Goal: Information Seeking & Learning: Learn about a topic

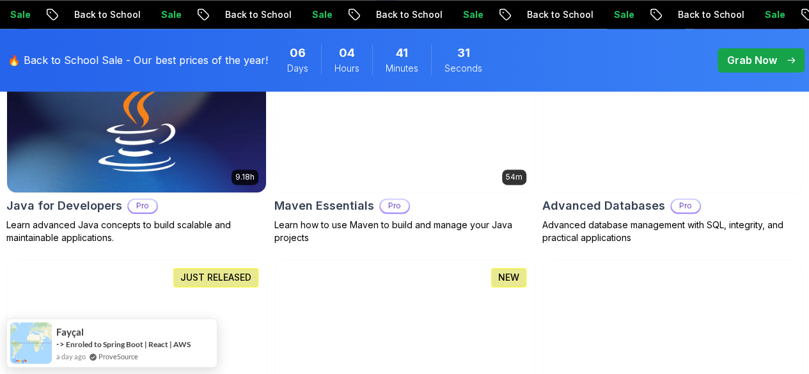
scroll to position [959, 0]
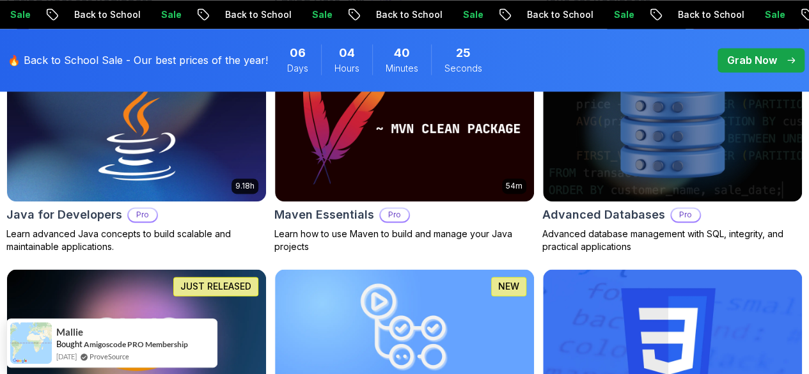
scroll to position [895, 0]
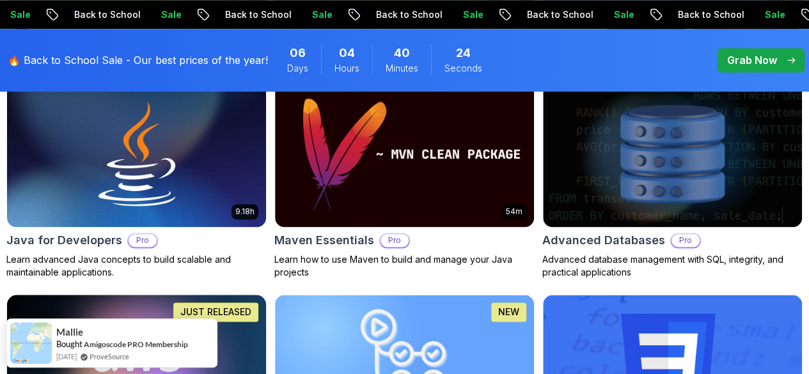
click at [272, 291] on img at bounding box center [137, 367] width 272 height 152
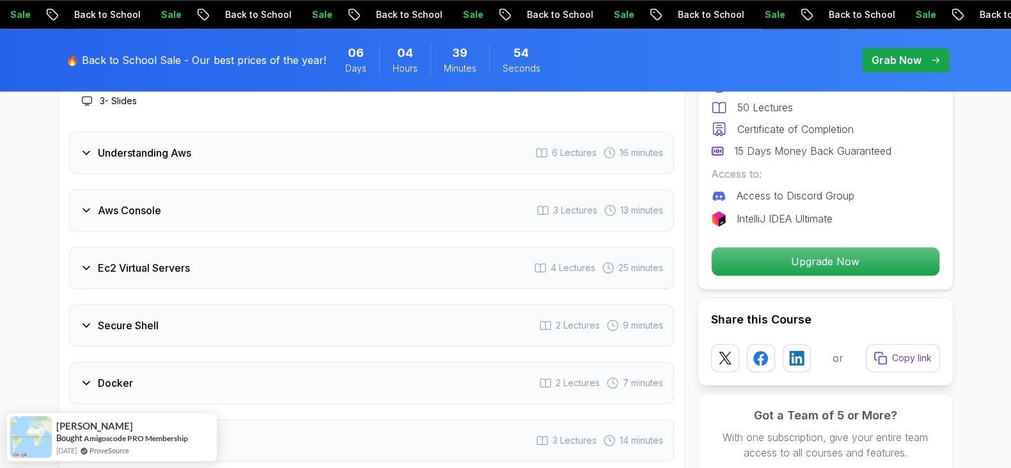
scroll to position [1692, 0]
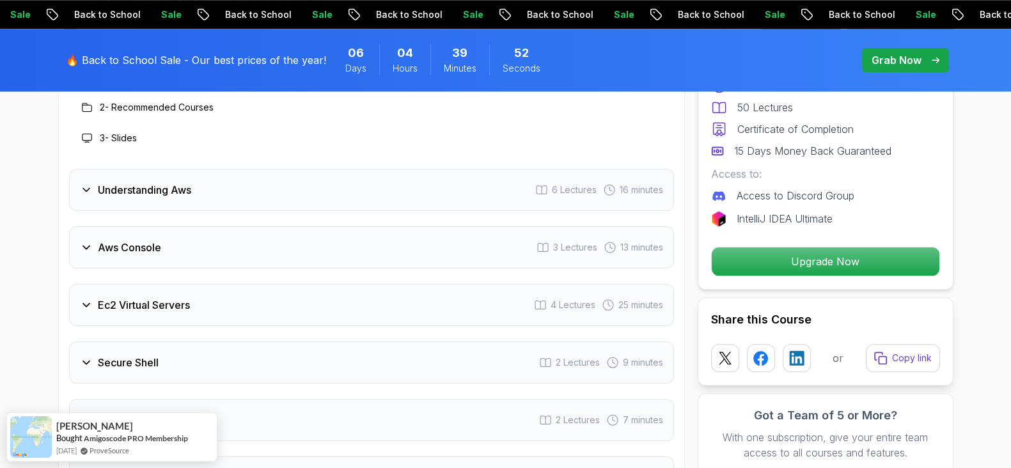
click at [84, 183] on icon at bounding box center [86, 189] width 13 height 13
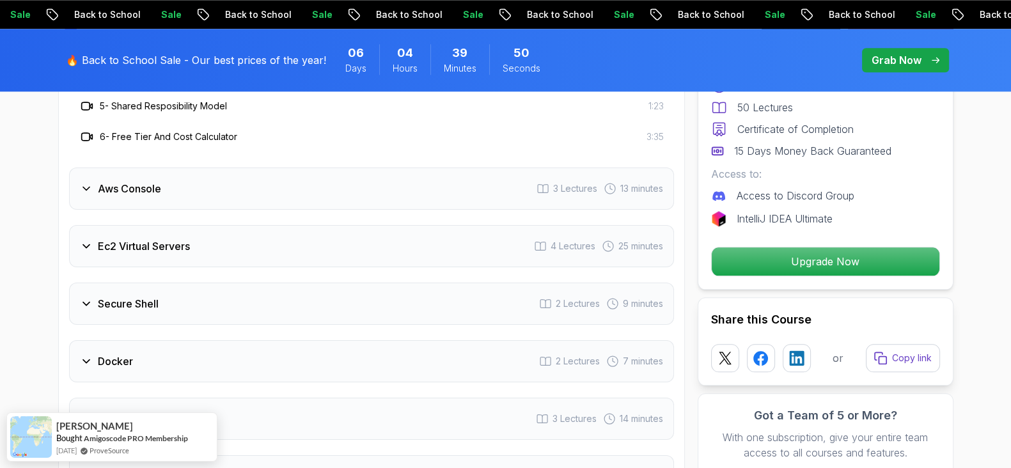
scroll to position [1852, 0]
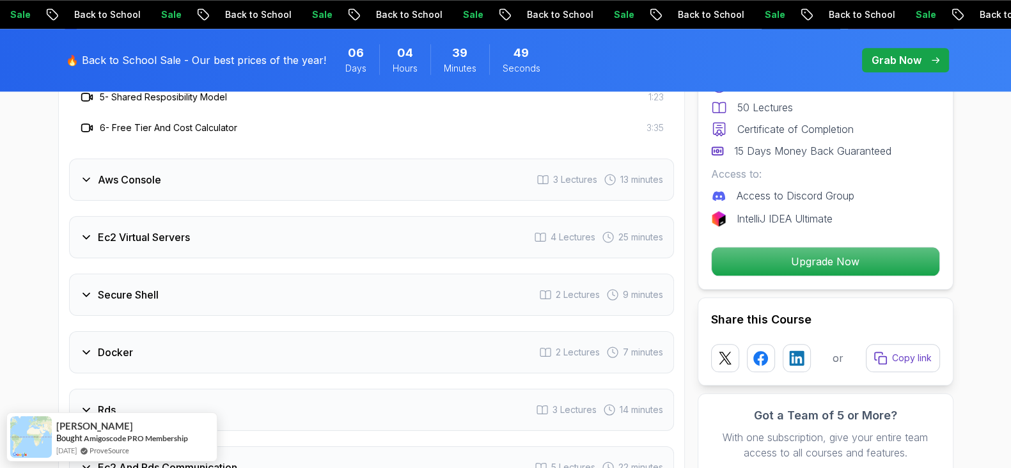
click at [92, 175] on div "Aws Console" at bounding box center [120, 179] width 81 height 15
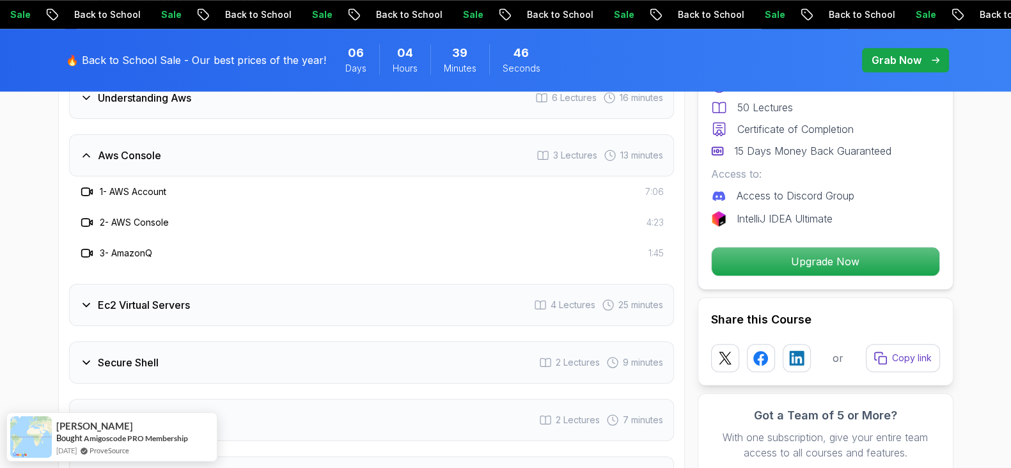
scroll to position [1772, 0]
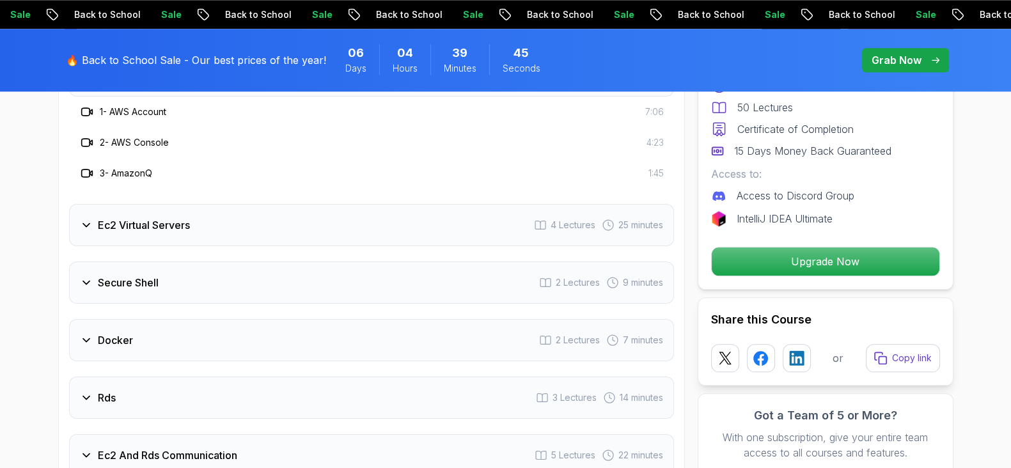
click at [89, 222] on icon at bounding box center [86, 225] width 13 height 13
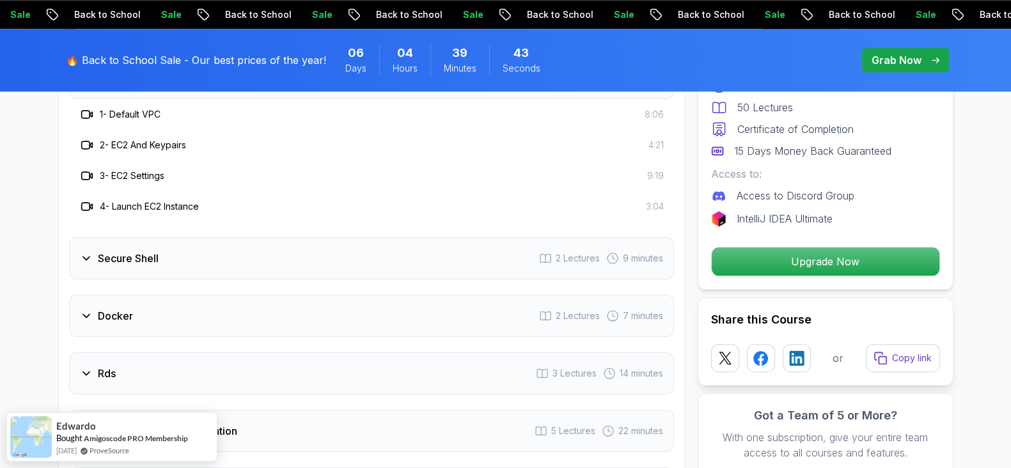
scroll to position [1852, 0]
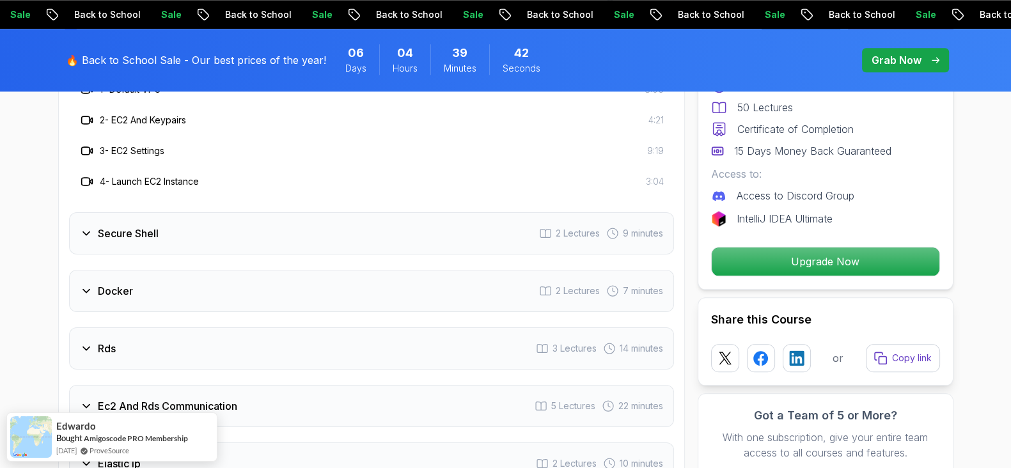
click at [82, 231] on icon at bounding box center [86, 233] width 13 height 13
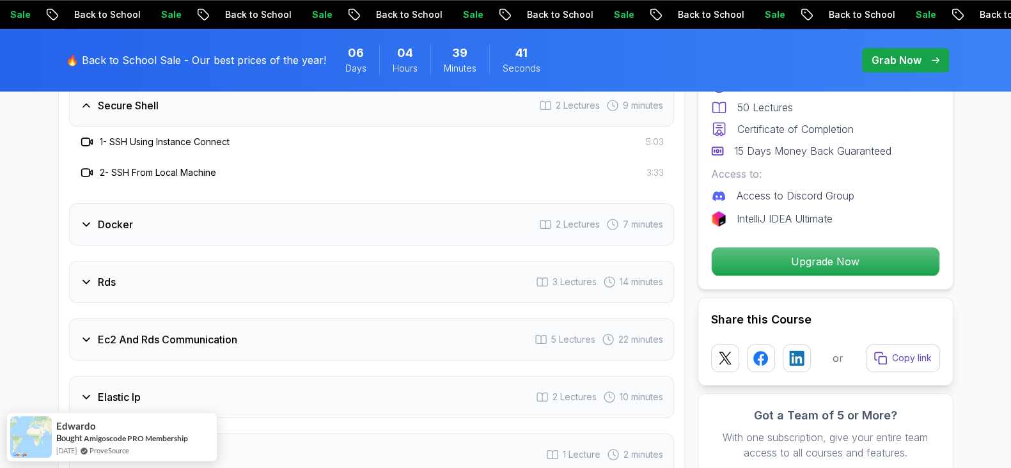
scroll to position [1772, 0]
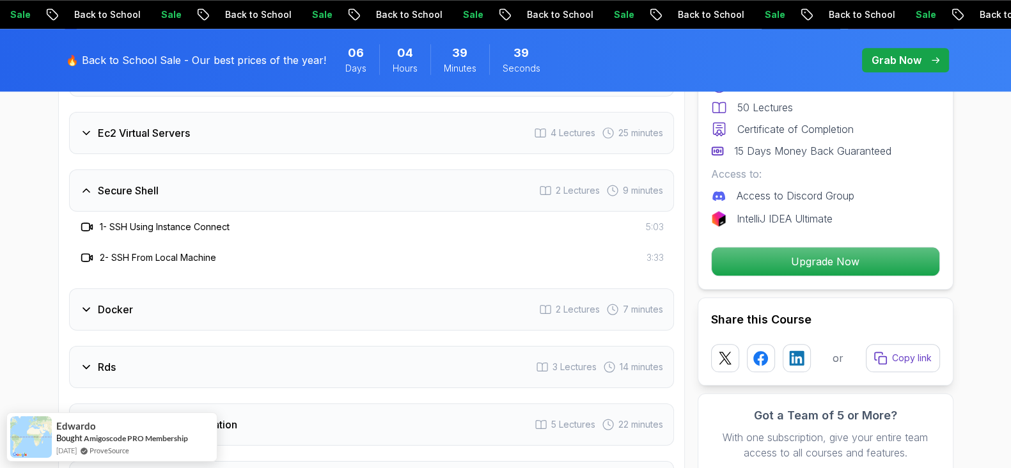
click at [83, 307] on icon at bounding box center [86, 309] width 13 height 13
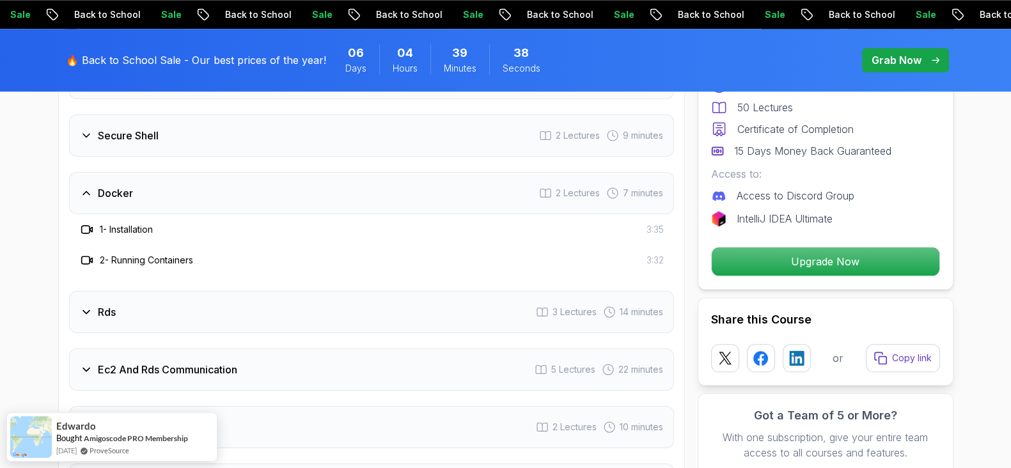
scroll to position [1852, 0]
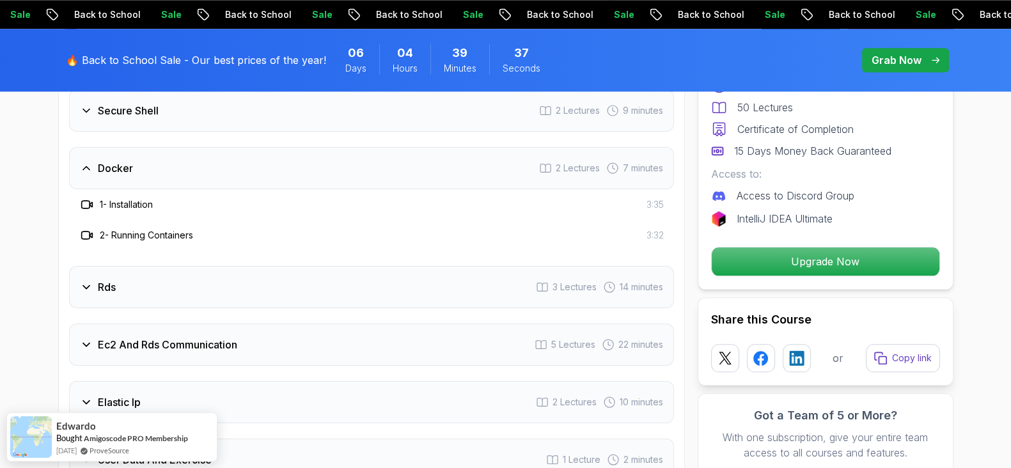
click at [86, 281] on icon at bounding box center [86, 287] width 13 height 13
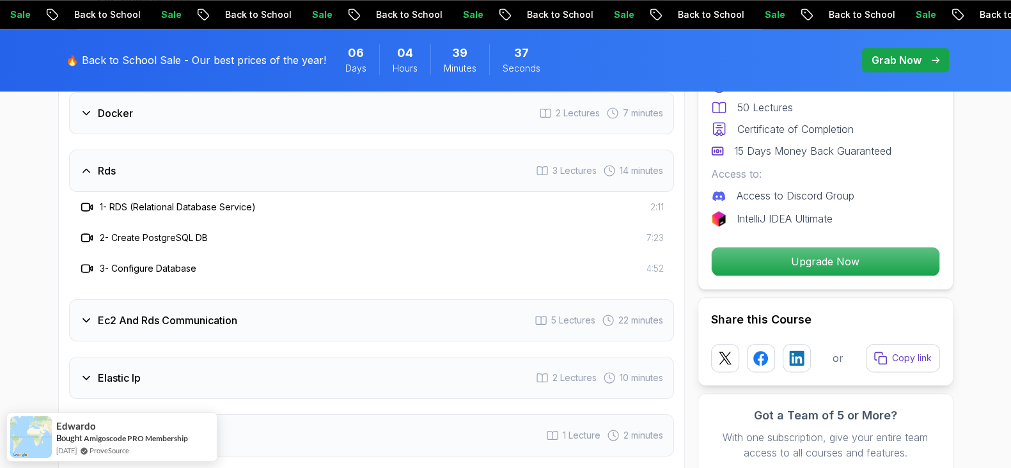
scroll to position [1932, 0]
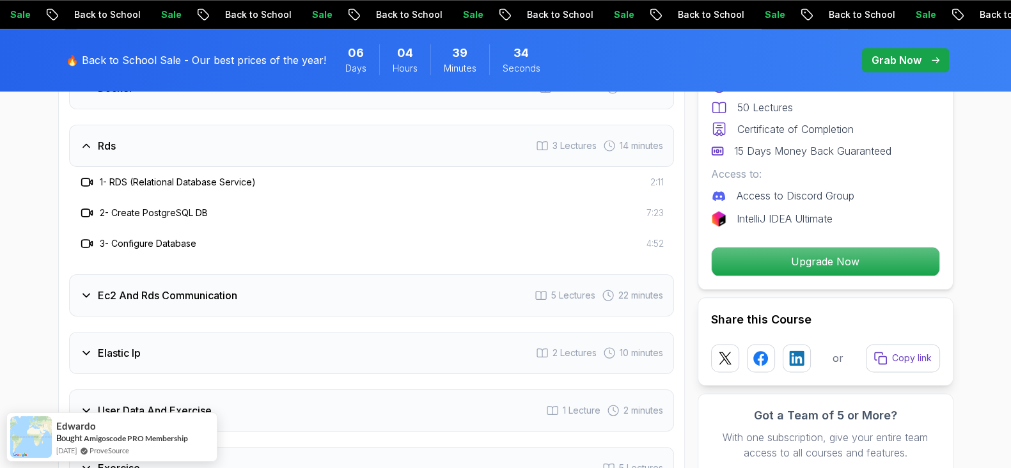
click at [80, 291] on icon at bounding box center [86, 295] width 13 height 13
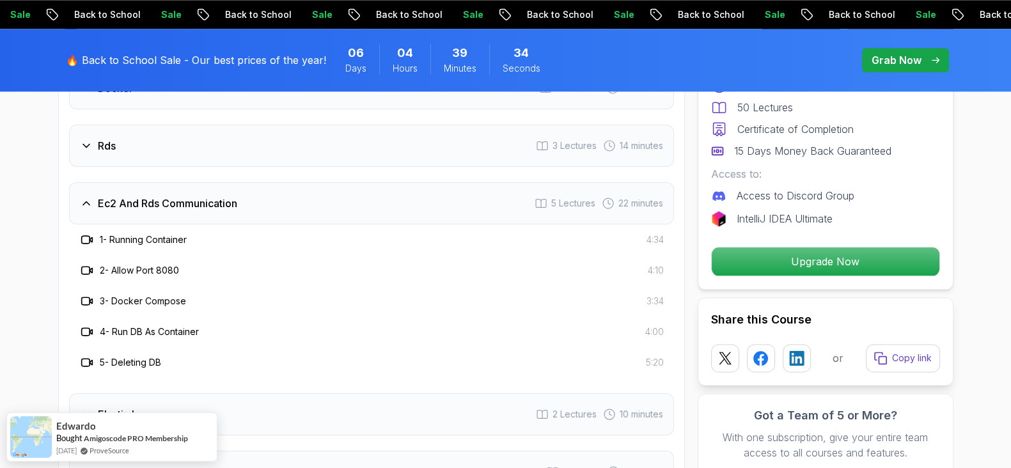
click at [89, 293] on div at bounding box center [86, 300] width 15 height 15
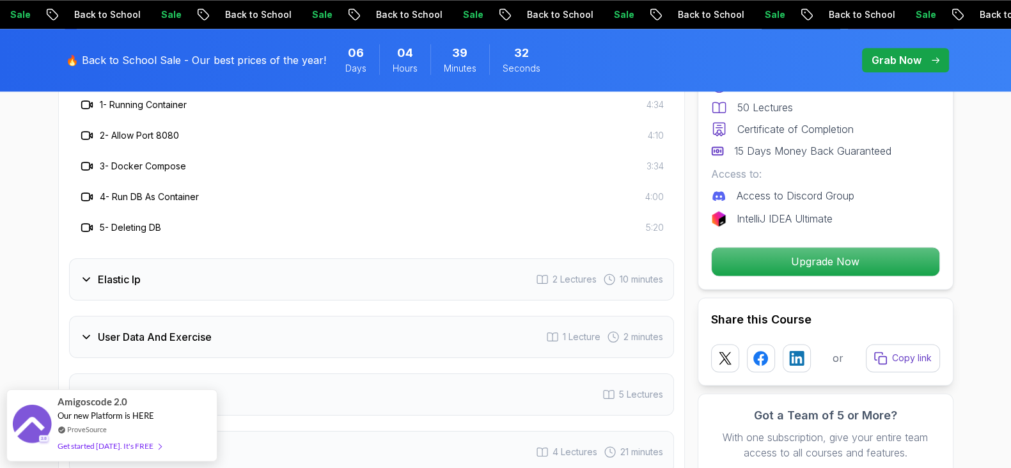
scroll to position [2092, 0]
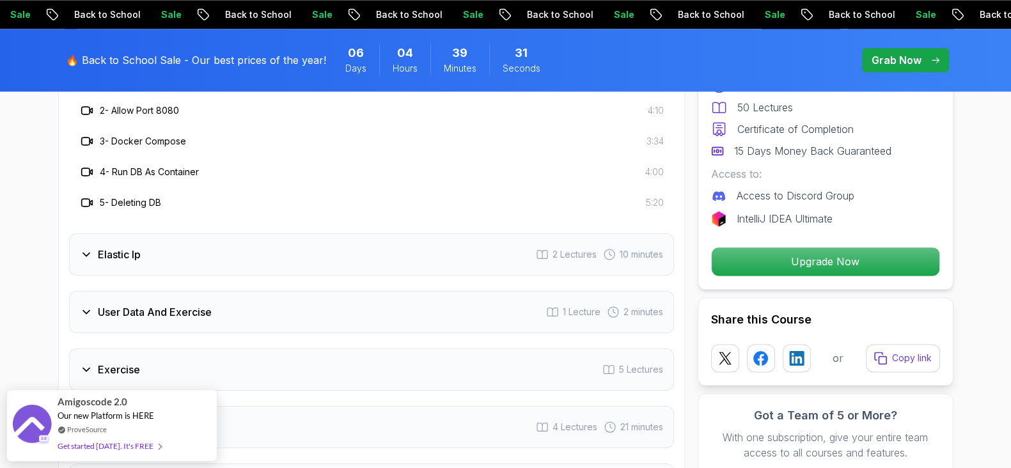
click at [89, 249] on icon at bounding box center [86, 254] width 13 height 13
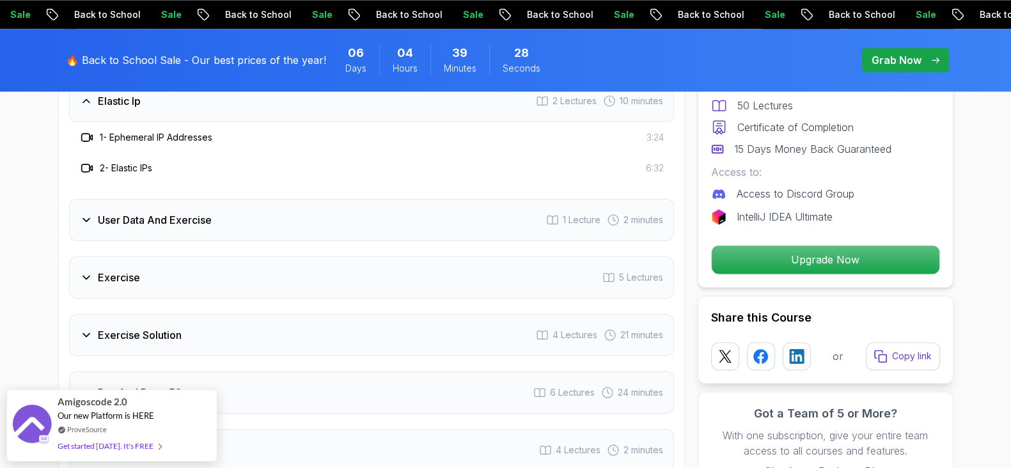
click at [81, 212] on div "User Data And Exercise" at bounding box center [146, 219] width 132 height 15
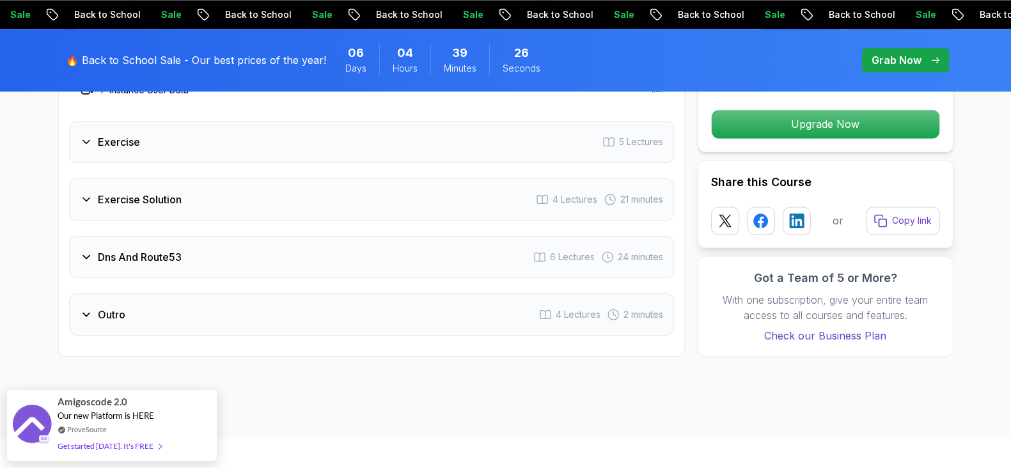
scroll to position [2172, 0]
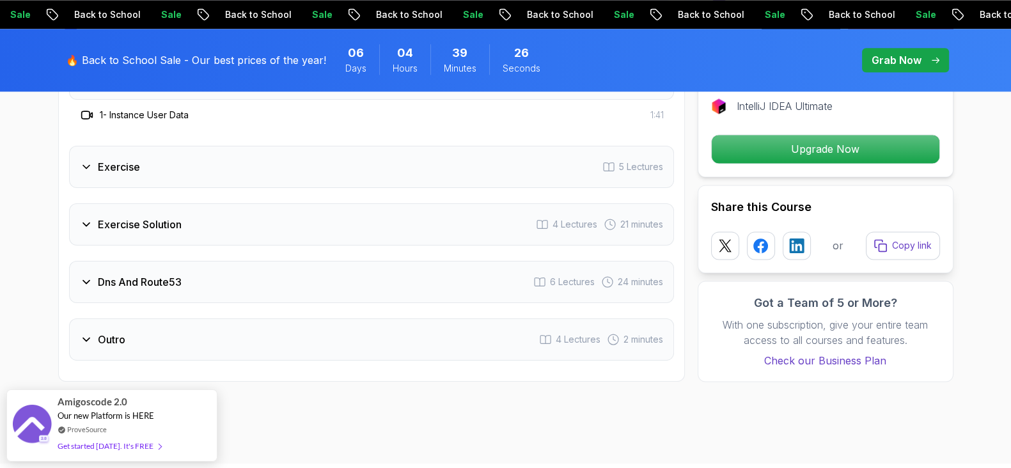
click at [89, 164] on icon at bounding box center [86, 166] width 13 height 13
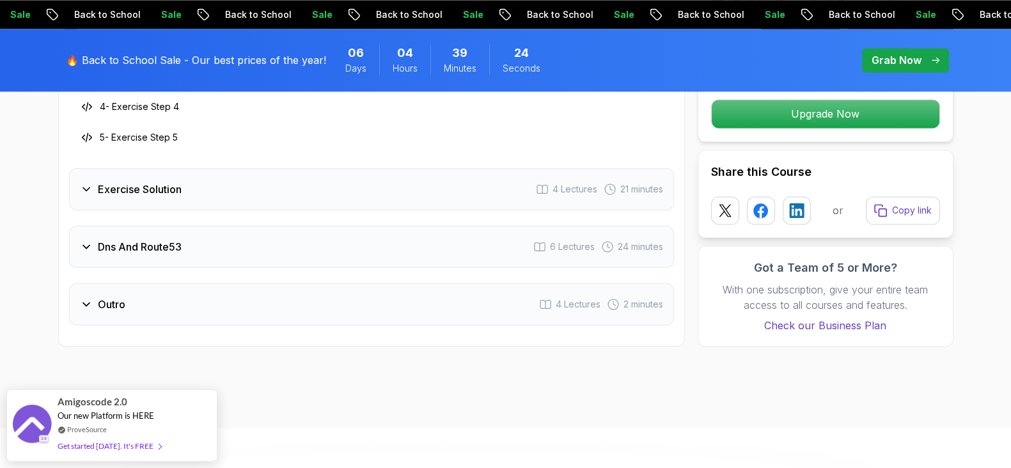
scroll to position [2331, 0]
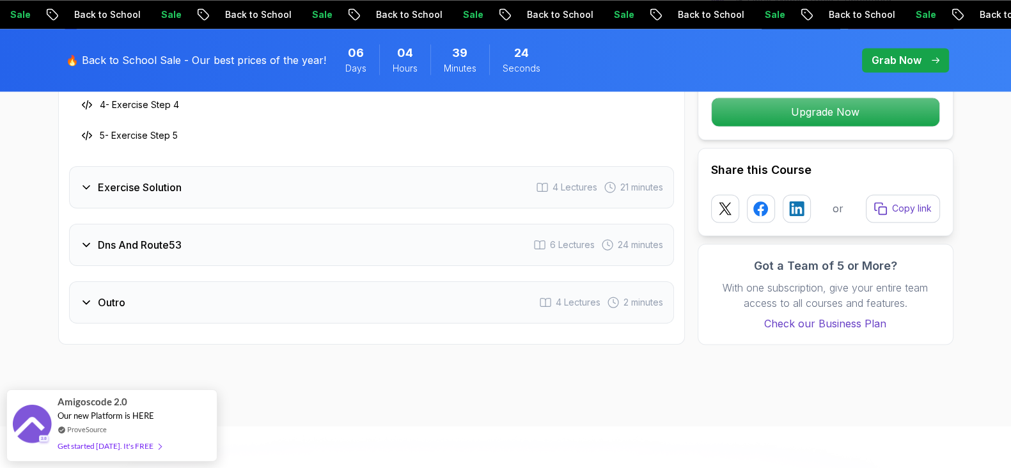
click at [98, 180] on h3 "Exercise Solution" at bounding box center [140, 187] width 84 height 15
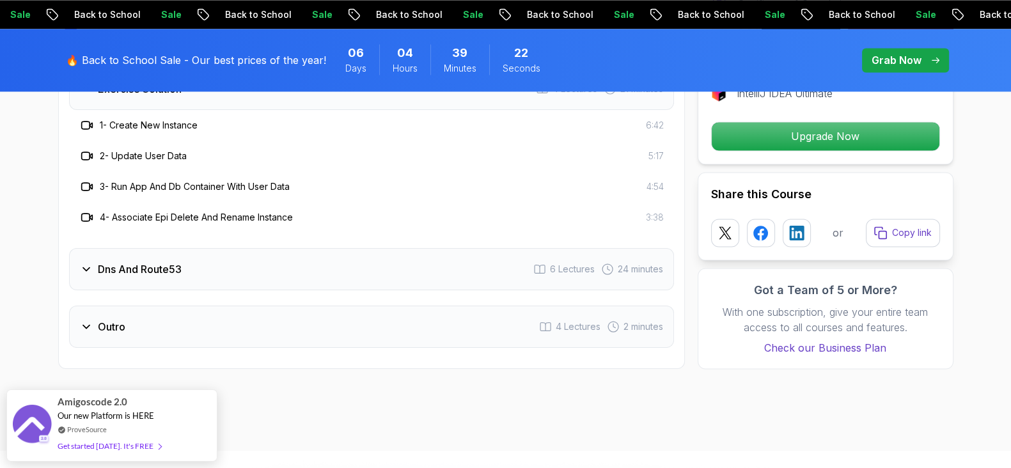
scroll to position [2252, 0]
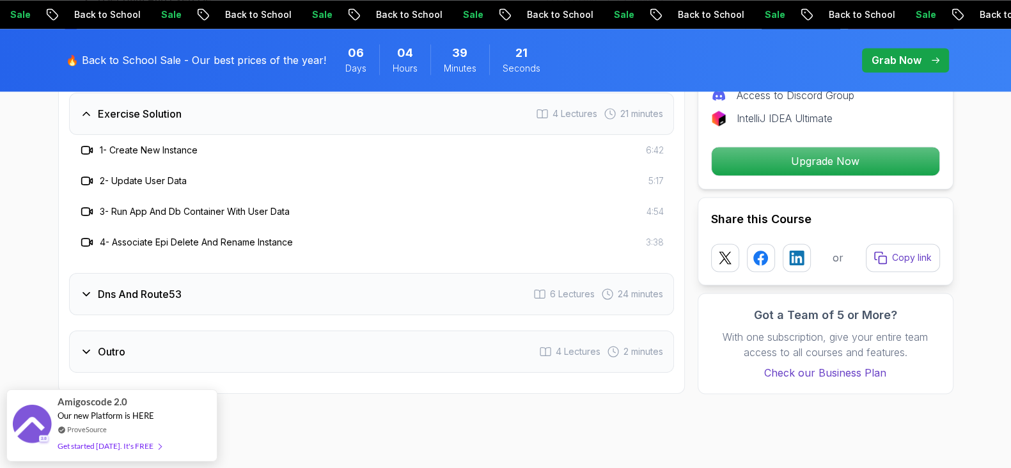
click at [81, 297] on div "Dns And Route53" at bounding box center [131, 293] width 102 height 15
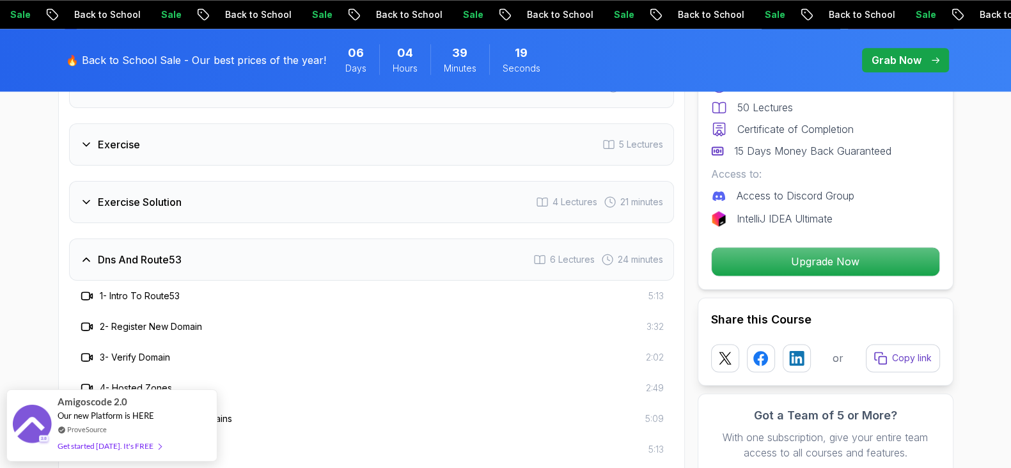
scroll to position [1932, 0]
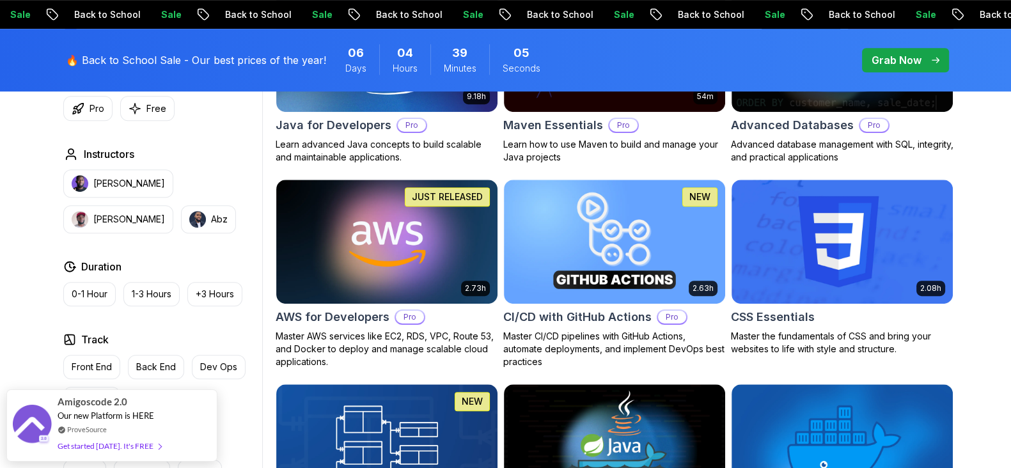
scroll to position [879, 0]
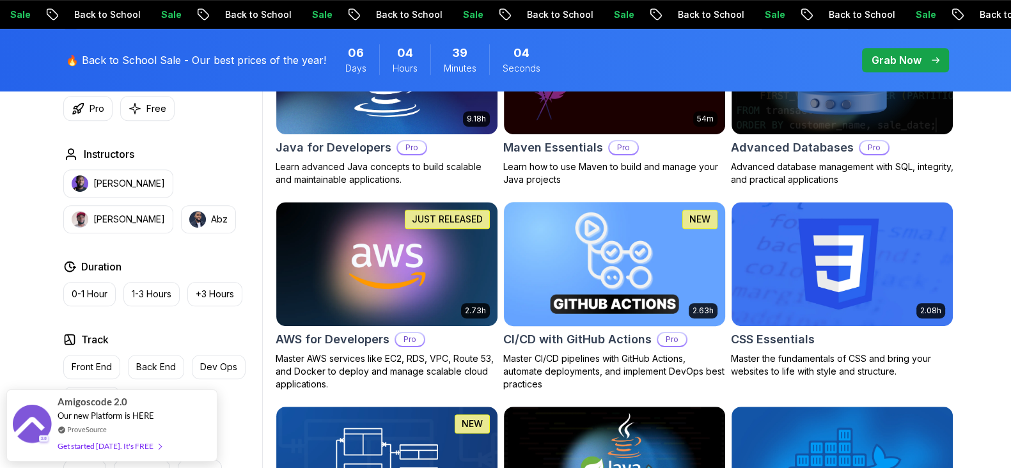
click at [649, 235] on img at bounding box center [614, 264] width 232 height 130
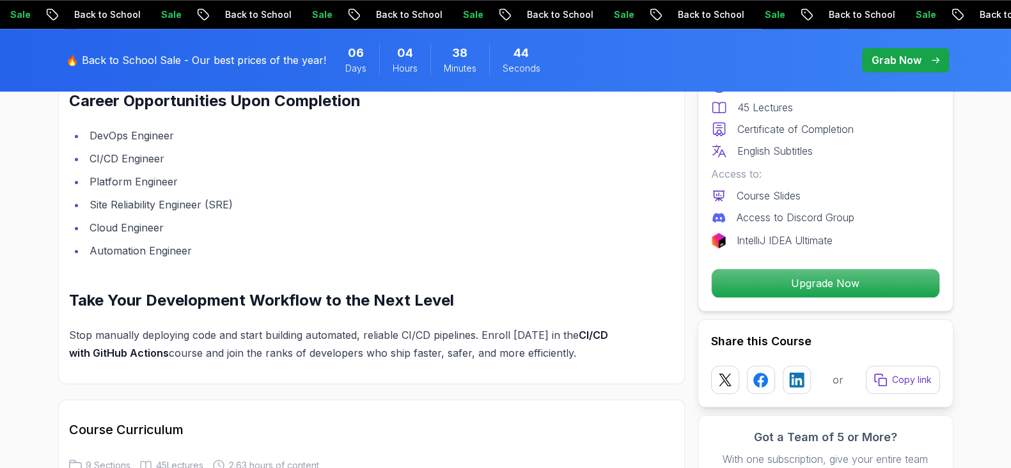
scroll to position [1838, 0]
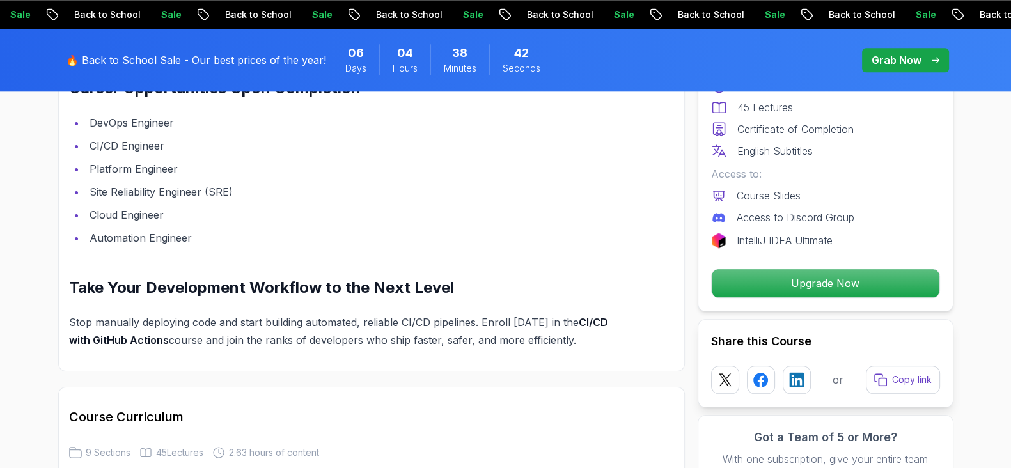
click at [808, 56] on p "Grab Now" at bounding box center [896, 59] width 50 height 15
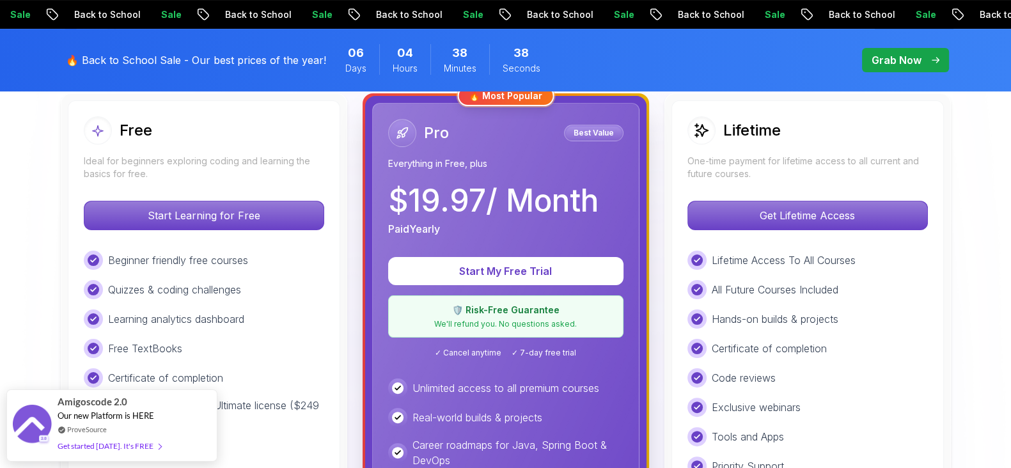
scroll to position [400, 0]
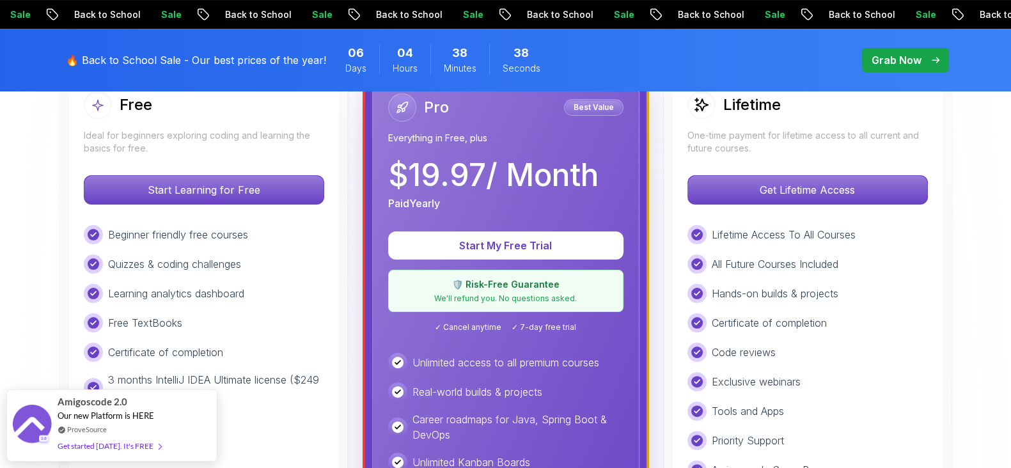
click at [808, 143] on p "One-time payment for lifetime access to all current and future courses." at bounding box center [807, 142] width 240 height 26
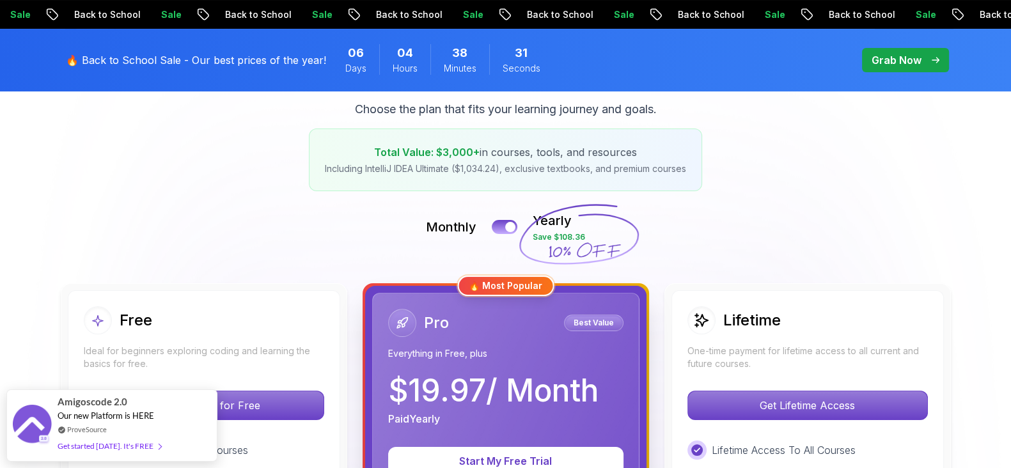
scroll to position [159, 0]
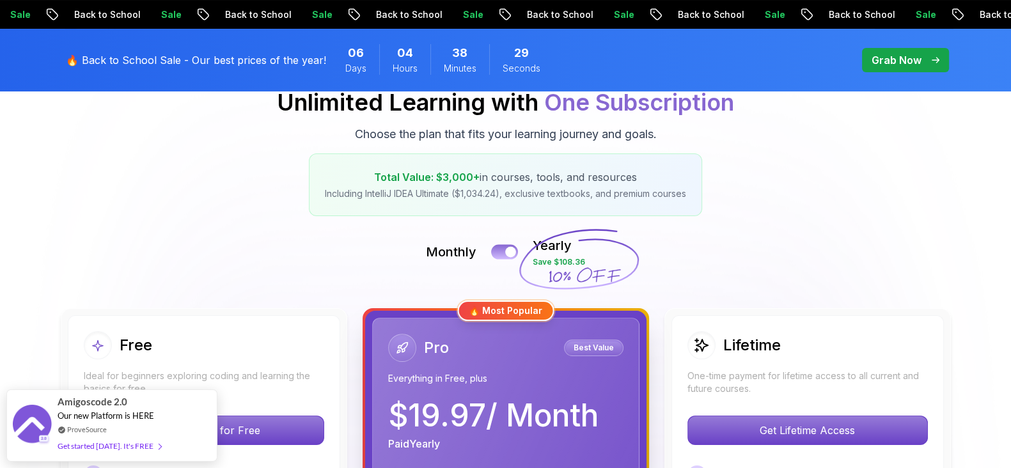
click at [497, 250] on button at bounding box center [504, 251] width 27 height 15
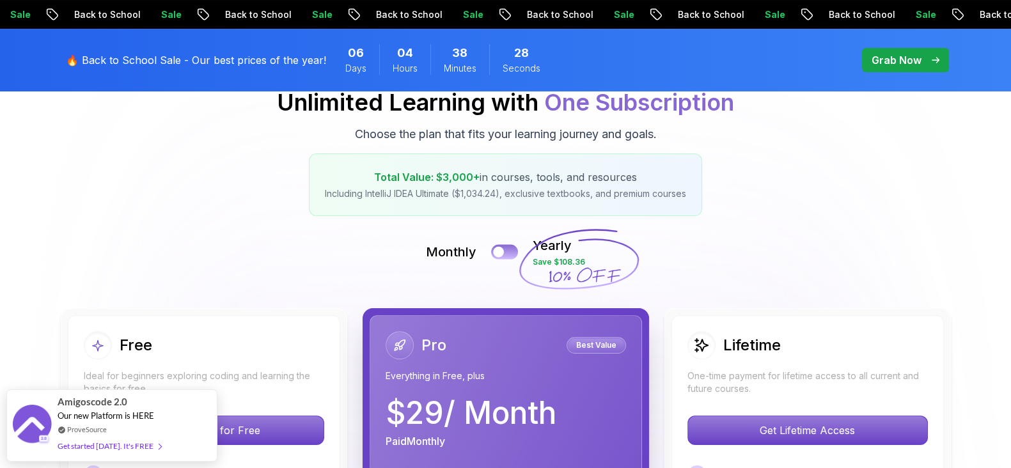
click at [497, 250] on div at bounding box center [498, 252] width 11 height 11
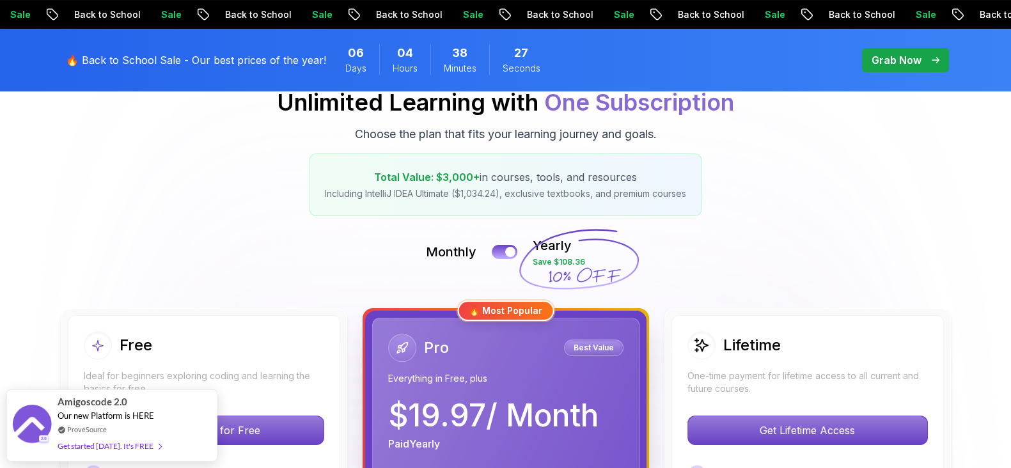
click at [768, 357] on div "Lifetime" at bounding box center [733, 345] width 93 height 28
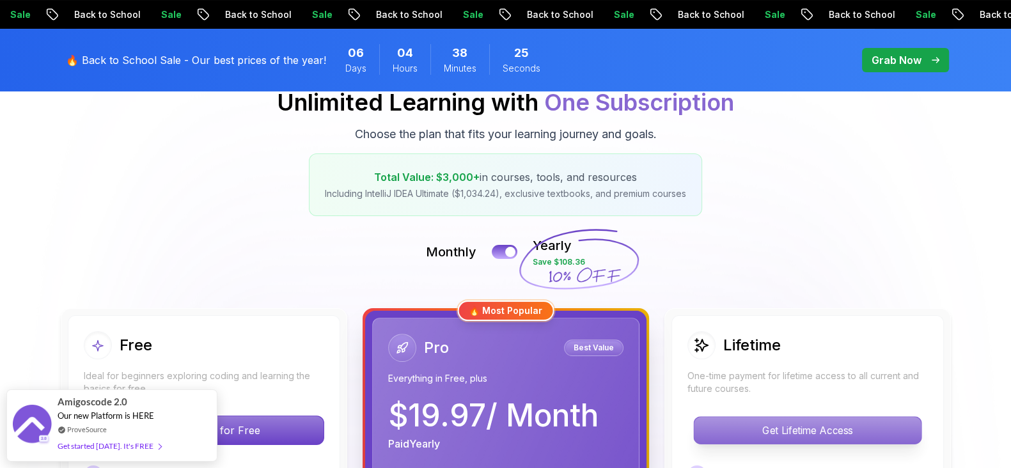
click at [779, 373] on p "Get Lifetime Access" at bounding box center [807, 430] width 227 height 27
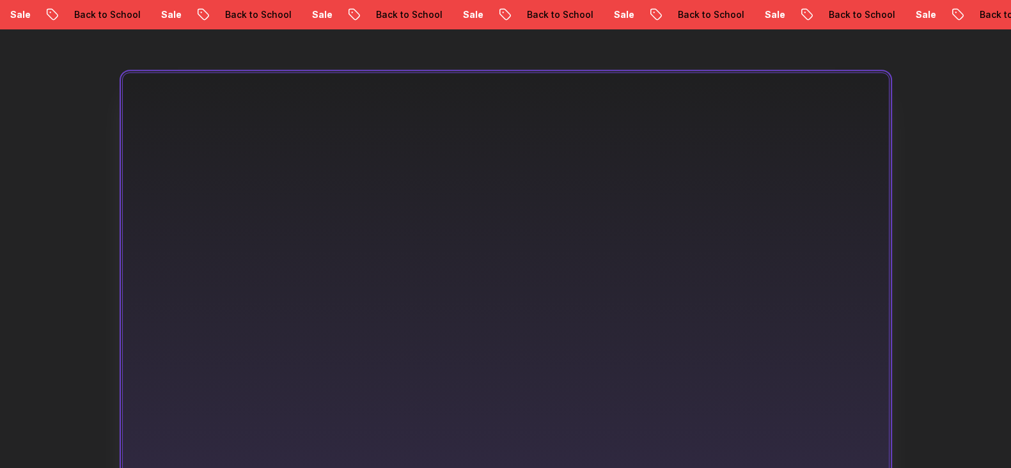
scroll to position [799, 0]
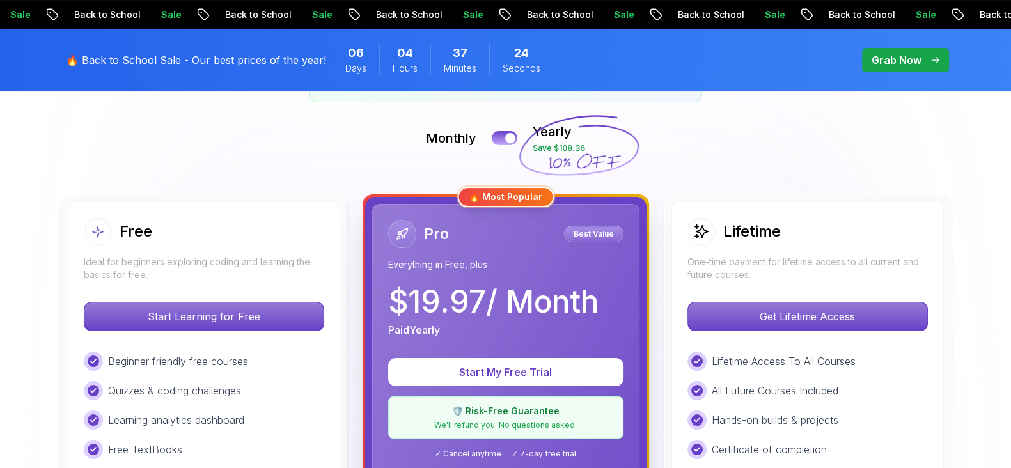
scroll to position [240, 0]
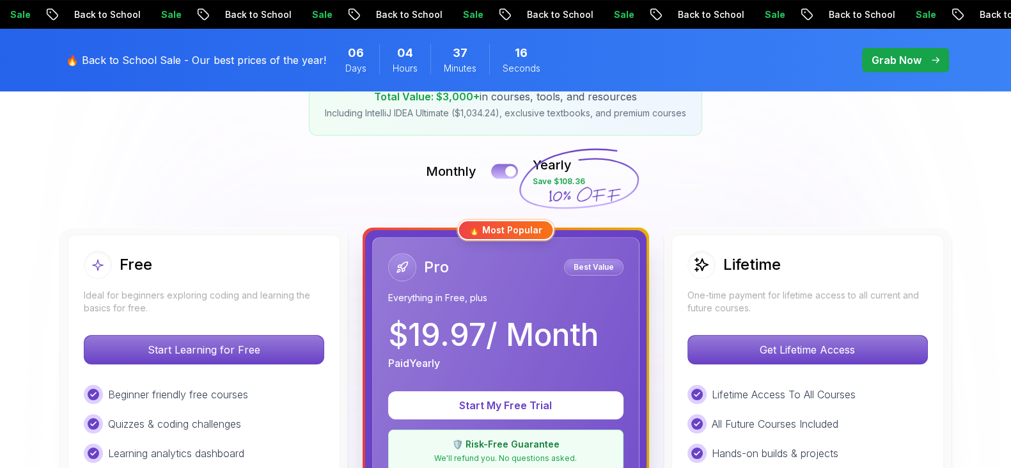
click at [506, 174] on div at bounding box center [510, 171] width 11 height 11
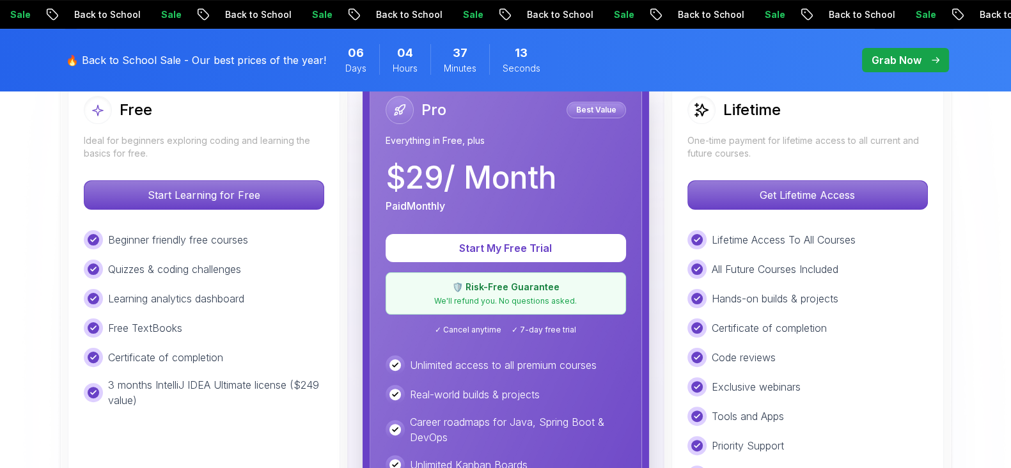
scroll to position [479, 0]
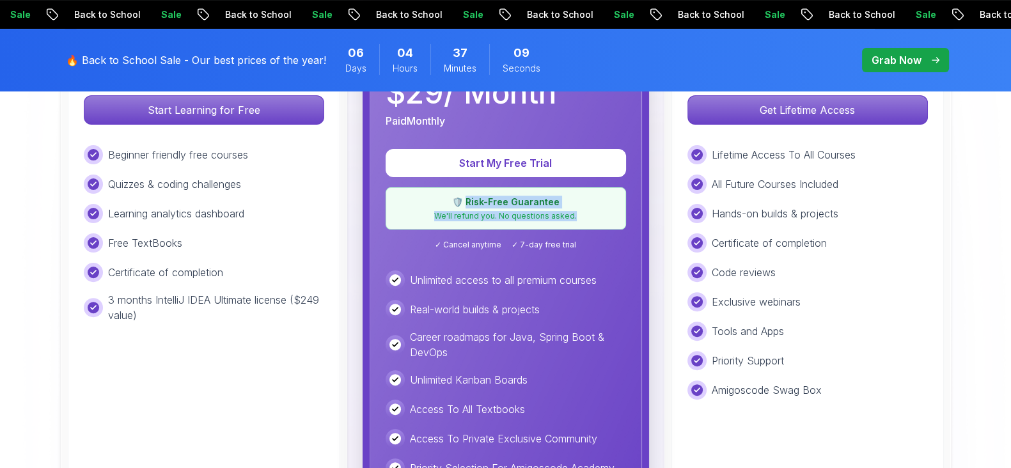
drag, startPoint x: 470, startPoint y: 203, endPoint x: 582, endPoint y: 219, distance: 112.9
click at [582, 219] on div "🛡️ Risk-Free Guarantee We'll refund you. No questions asked." at bounding box center [505, 208] width 240 height 42
click at [657, 198] on div "Free Ideal for beginners exploring coding and learning the basics for free. Sta…" at bounding box center [505, 288] width 895 height 601
click at [496, 204] on p "🛡️ Risk-Free Guarantee" at bounding box center [506, 202] width 224 height 13
drag, startPoint x: 465, startPoint y: 202, endPoint x: 551, endPoint y: 209, distance: 86.0
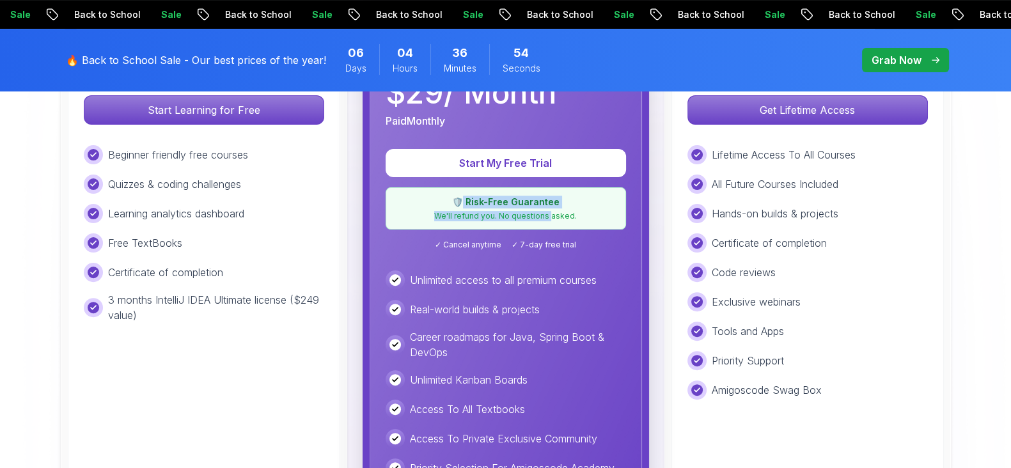
click at [551, 209] on div "🛡️ Risk-Free Guarantee We'll refund you. No questions asked." at bounding box center [505, 208] width 240 height 42
click at [652, 183] on div "Free Ideal for beginners exploring coding and learning the basics for free. Sta…" at bounding box center [505, 288] width 895 height 601
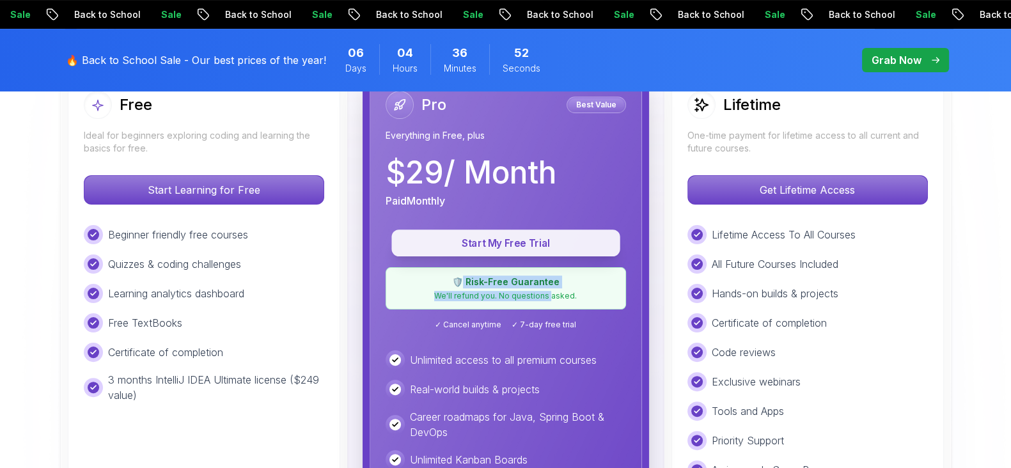
click at [523, 249] on p "Start My Free Trial" at bounding box center [505, 243] width 199 height 15
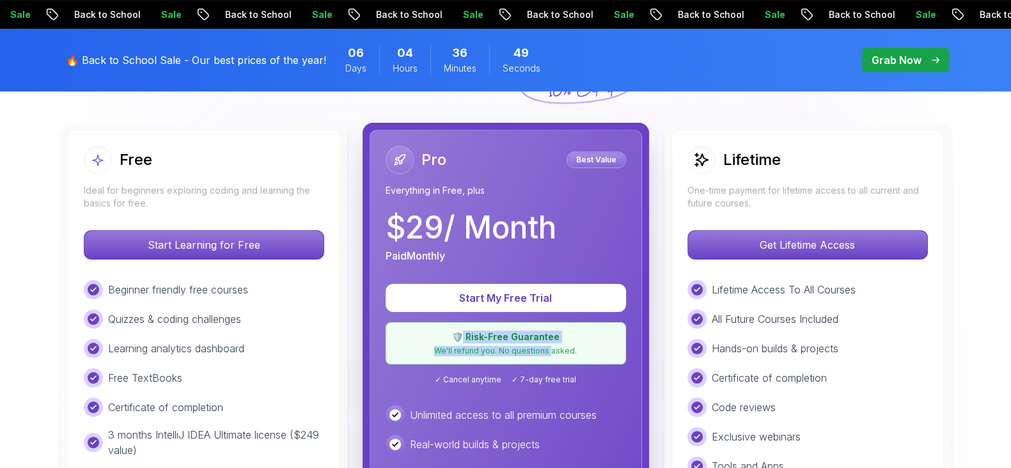
scroll to position [319, 0]
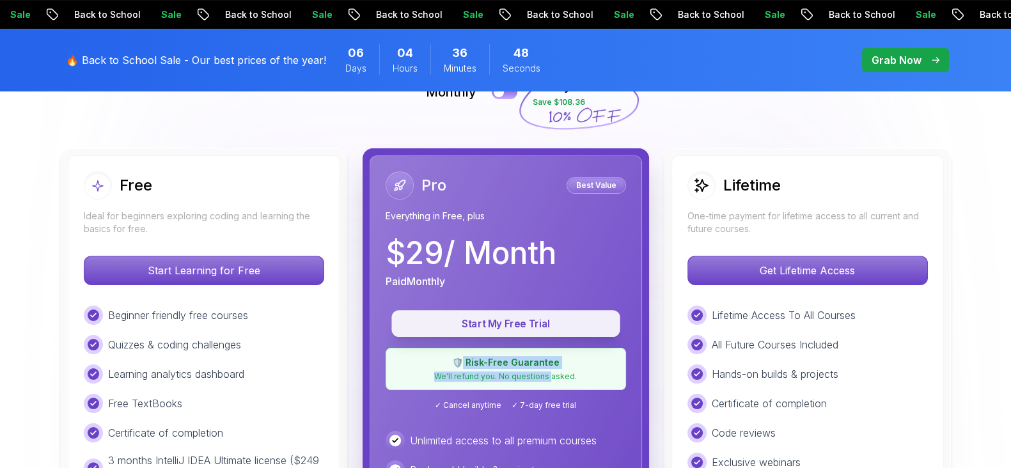
click at [481, 323] on p "Start My Free Trial" at bounding box center [505, 323] width 199 height 15
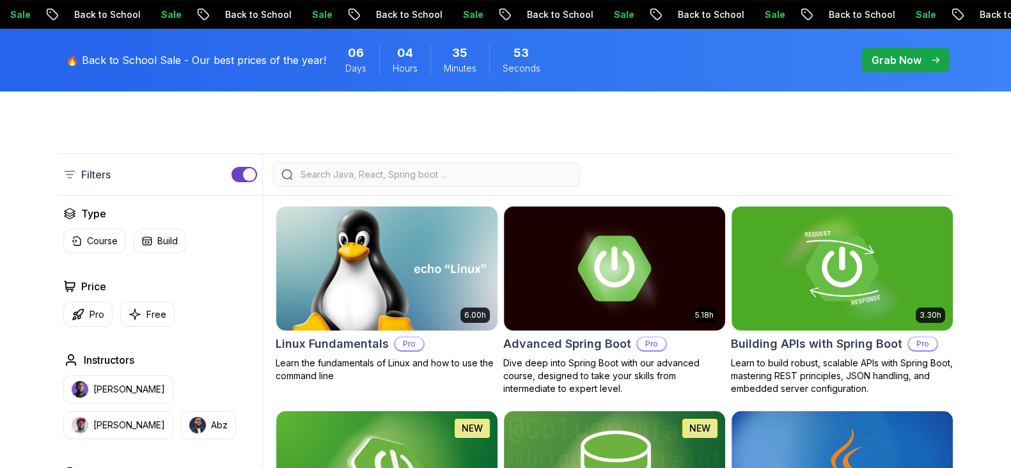
scroll to position [240, 0]
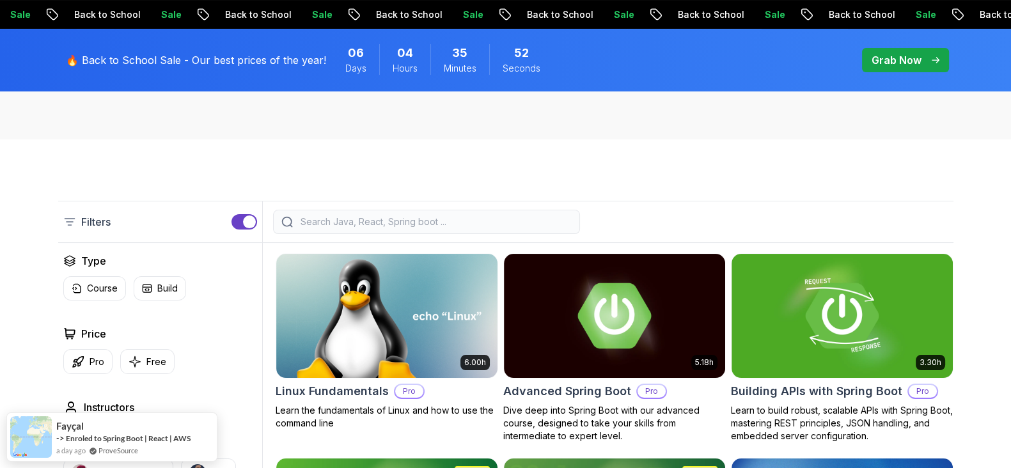
click at [398, 215] on input "search" at bounding box center [435, 221] width 274 height 13
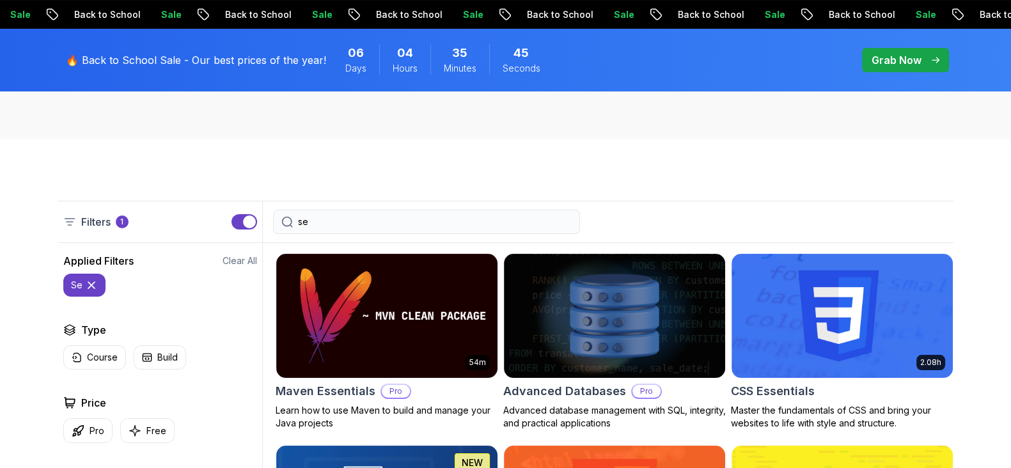
type input "s"
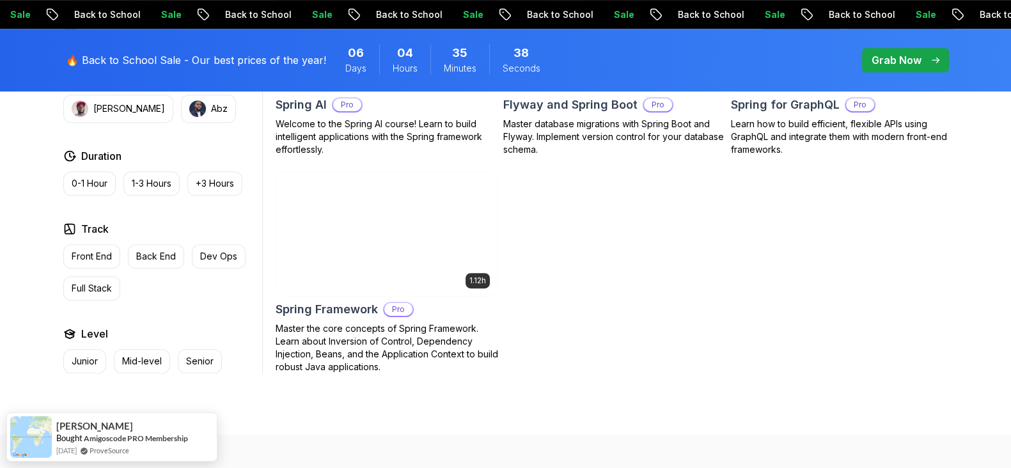
scroll to position [799, 0]
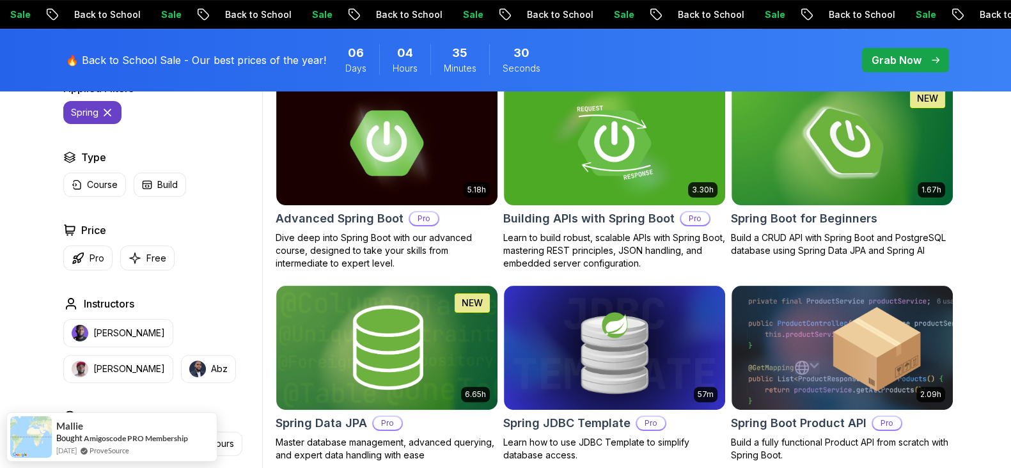
scroll to position [400, 0]
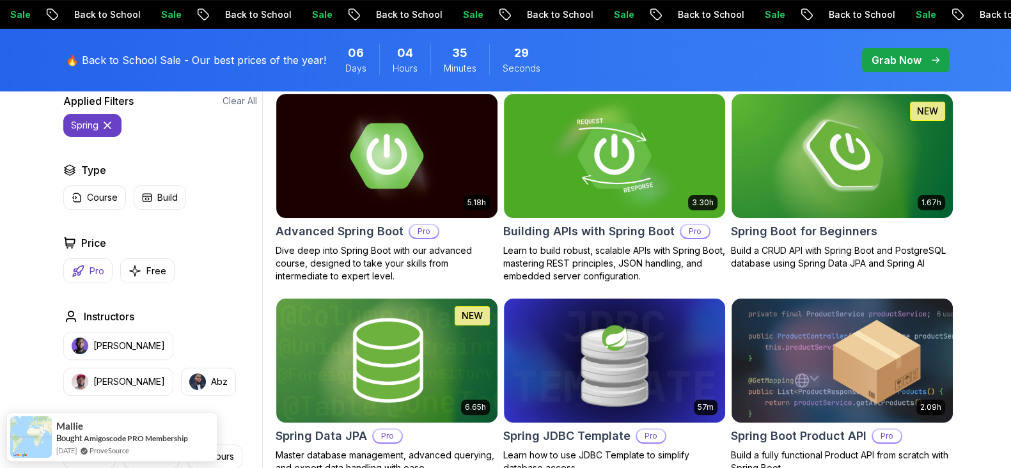
click at [93, 267] on p "Pro" at bounding box center [96, 271] width 15 height 13
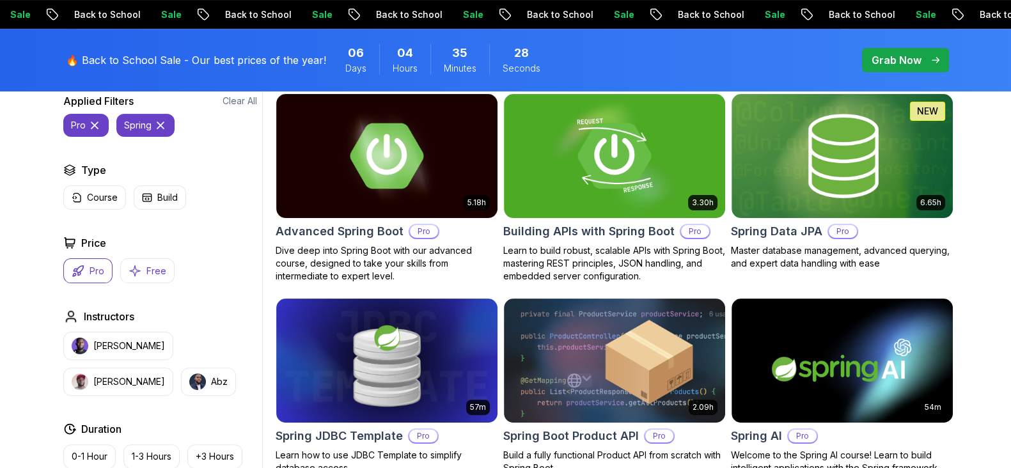
click at [146, 268] on p "Free" at bounding box center [156, 271] width 20 height 13
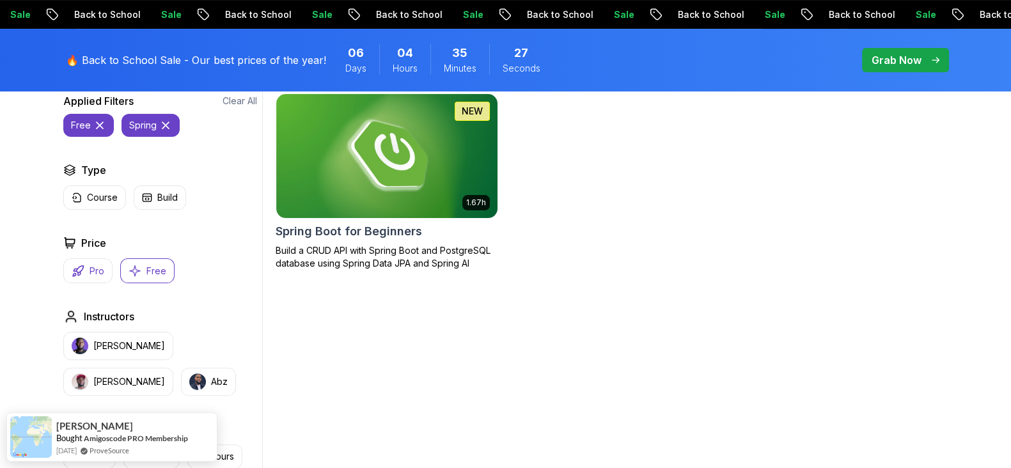
click at [98, 268] on p "Pro" at bounding box center [96, 271] width 15 height 13
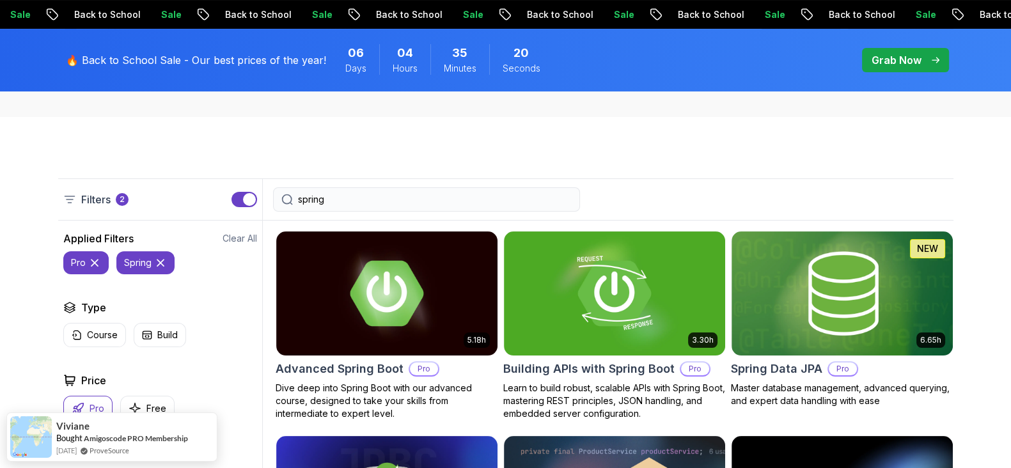
scroll to position [319, 0]
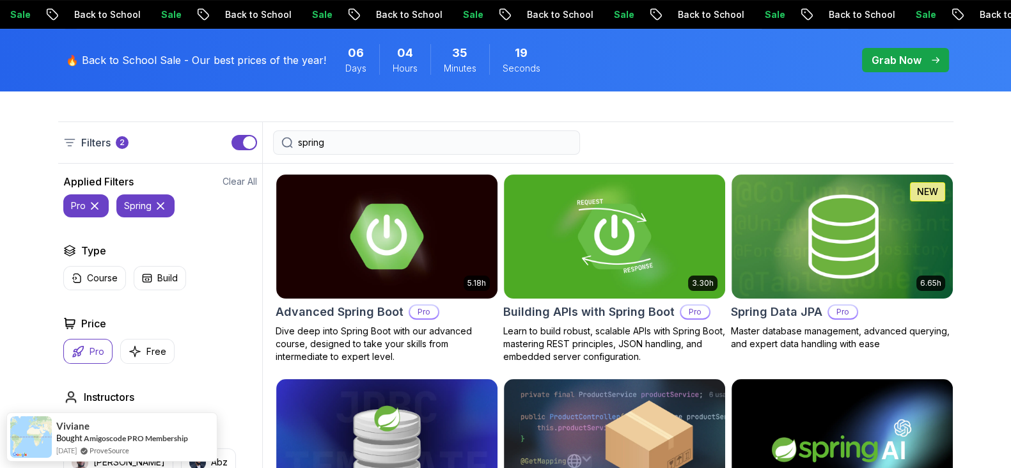
click at [323, 138] on input "spring" at bounding box center [435, 142] width 274 height 13
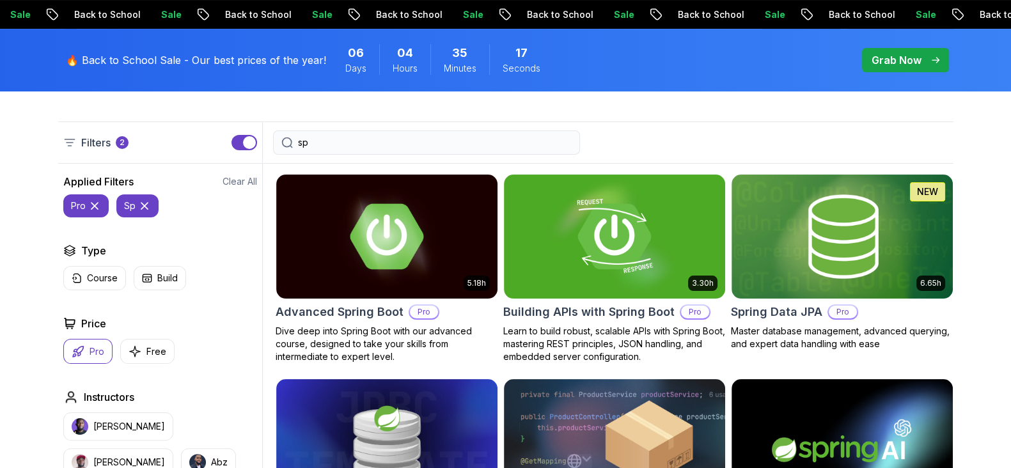
type input "s"
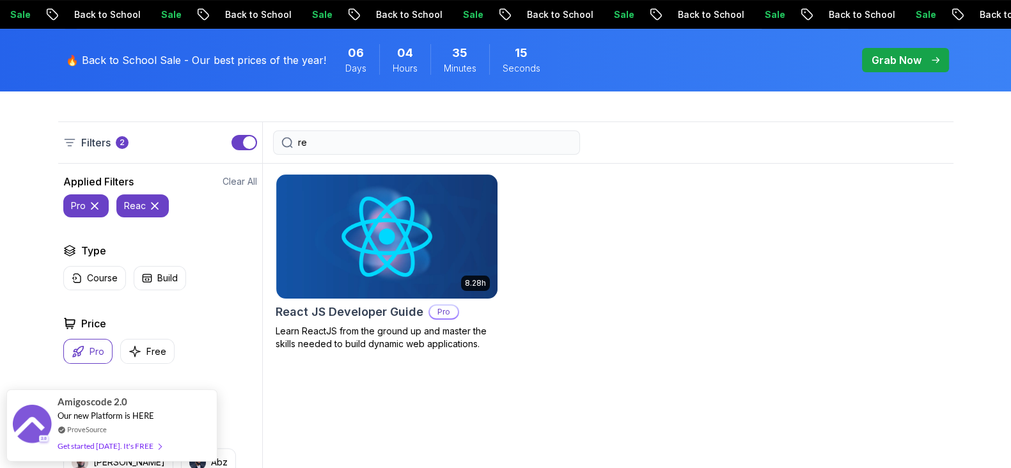
type input "r"
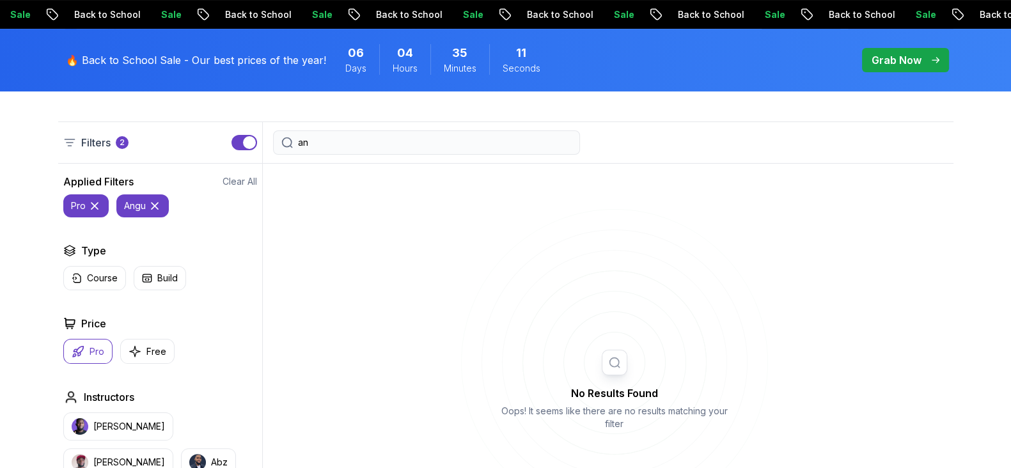
type input "a"
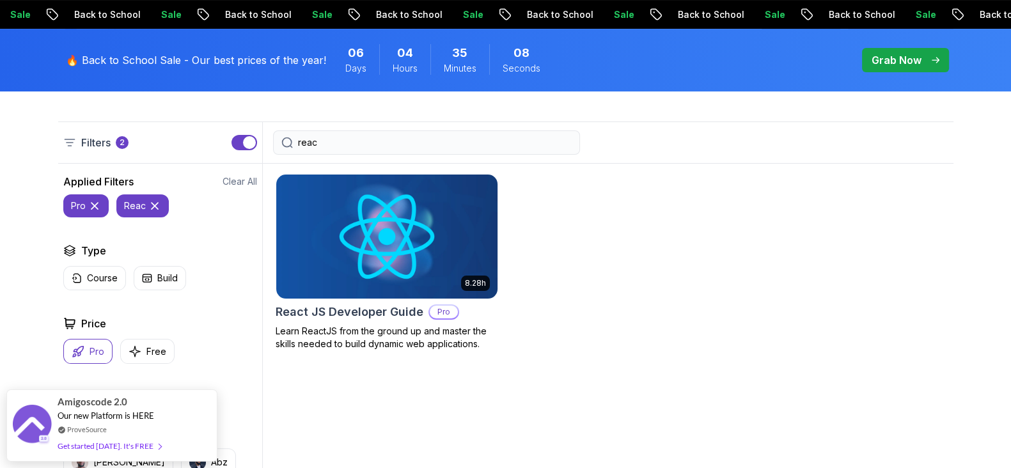
type input "reac"
click at [306, 247] on img at bounding box center [386, 236] width 232 height 130
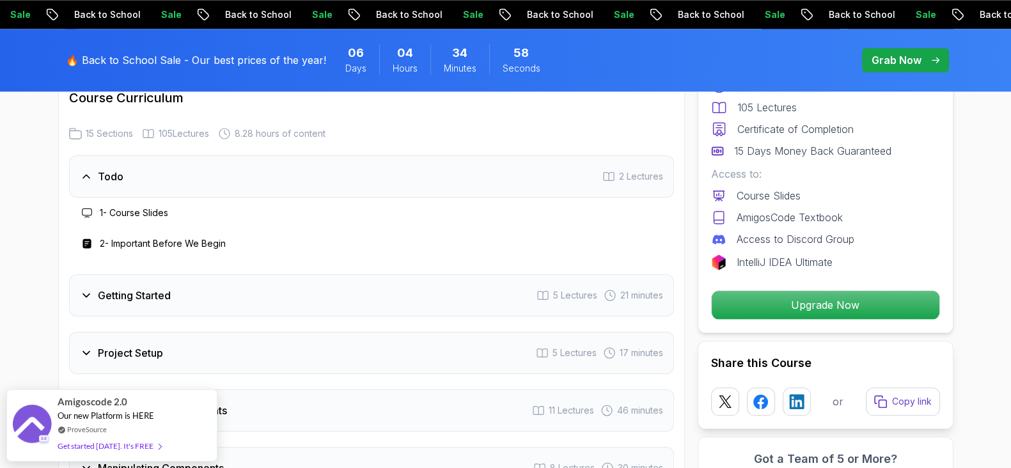
scroll to position [1918, 0]
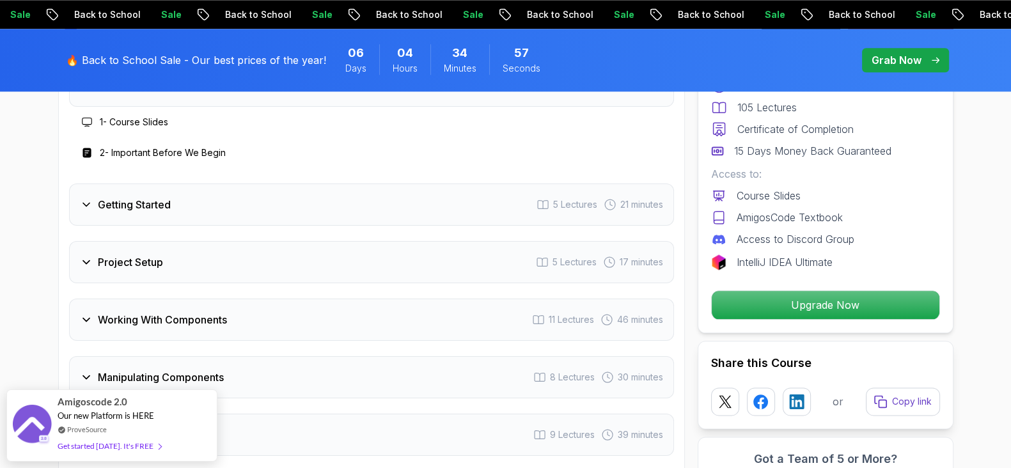
click at [88, 211] on icon at bounding box center [86, 204] width 13 height 13
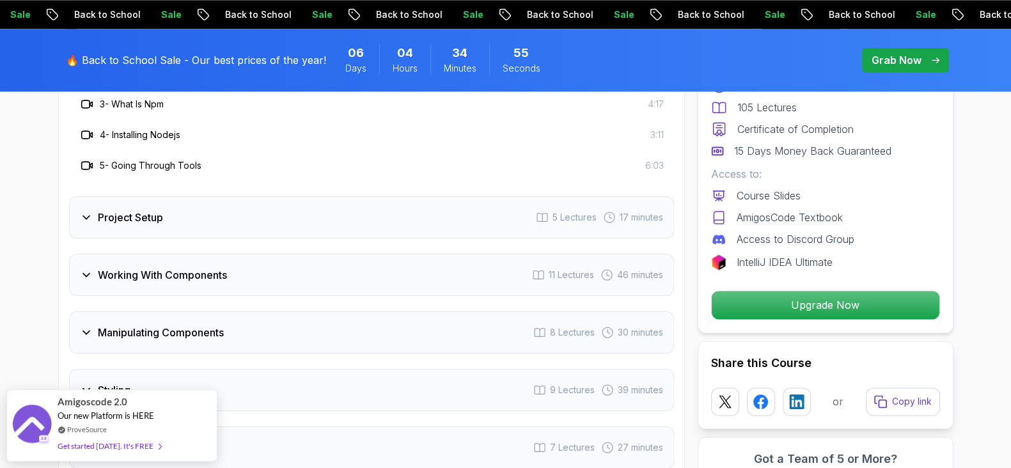
scroll to position [2077, 0]
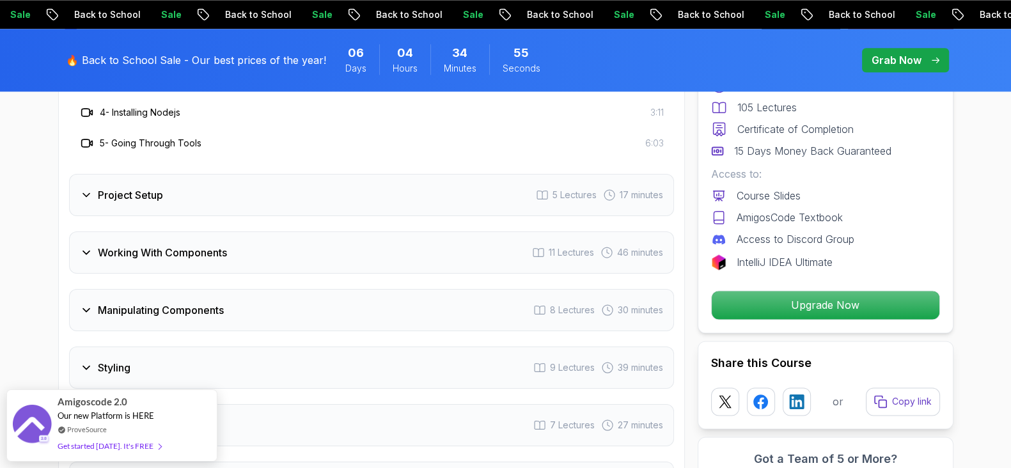
click at [96, 203] on div "Project Setup" at bounding box center [121, 194] width 83 height 15
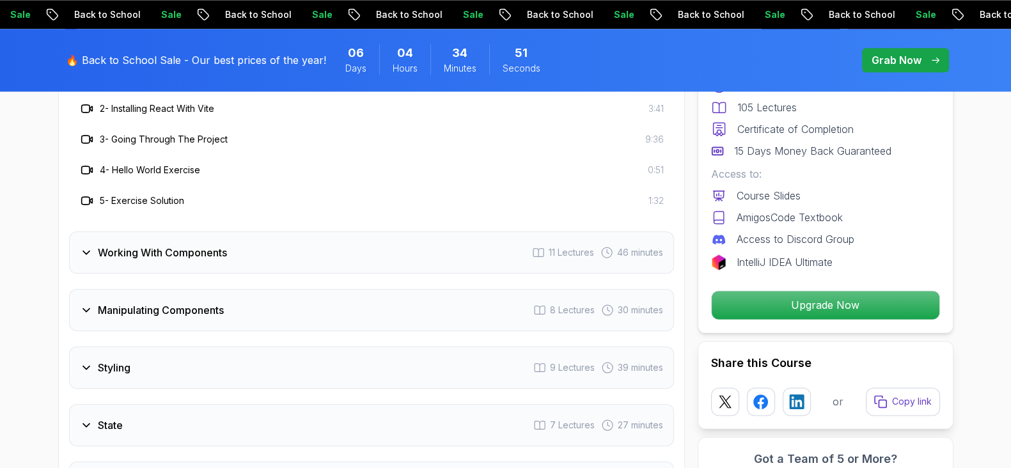
click at [98, 260] on h3 "Working With Components" at bounding box center [162, 252] width 129 height 15
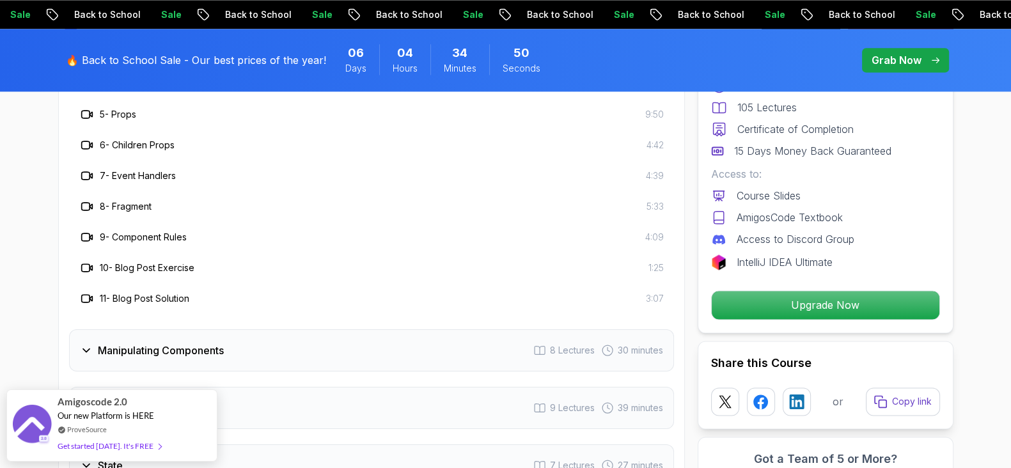
scroll to position [2237, 0]
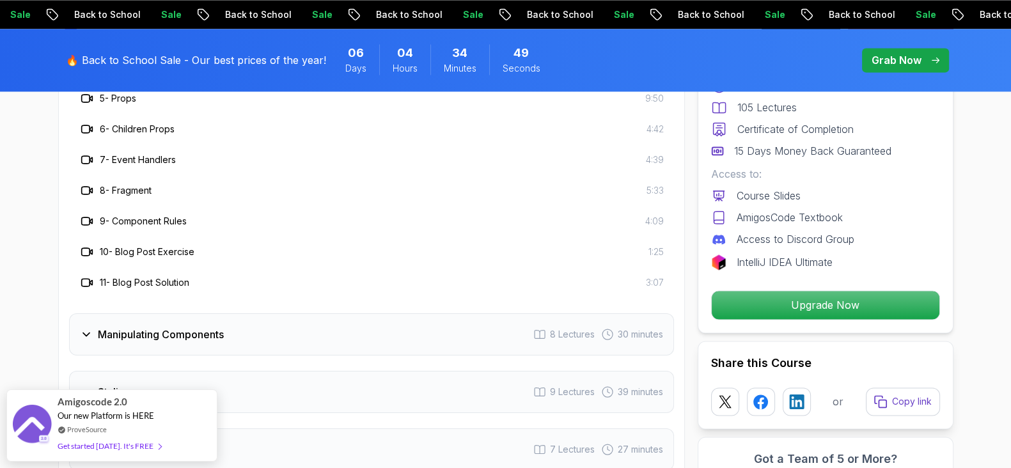
drag, startPoint x: 111, startPoint y: 346, endPoint x: 96, endPoint y: 322, distance: 27.9
click at [111, 342] on h3 "Manipulating Components" at bounding box center [161, 334] width 126 height 15
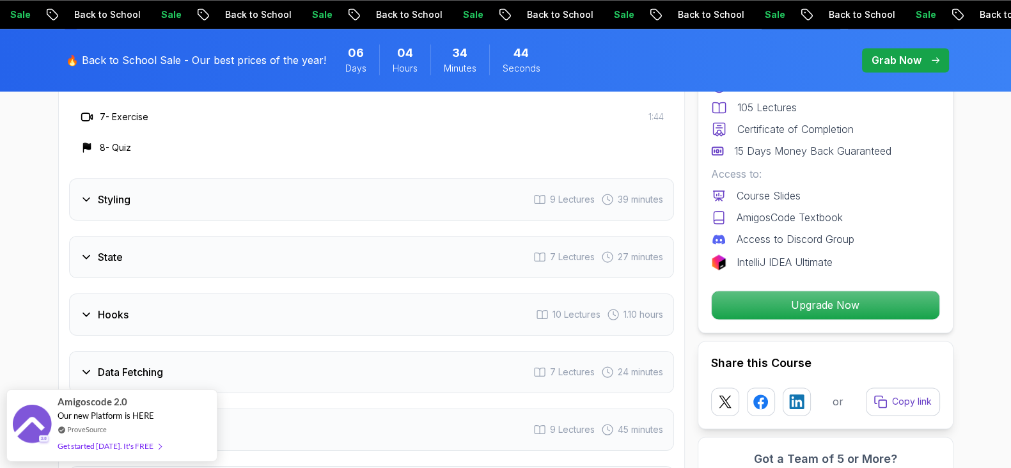
scroll to position [2397, 0]
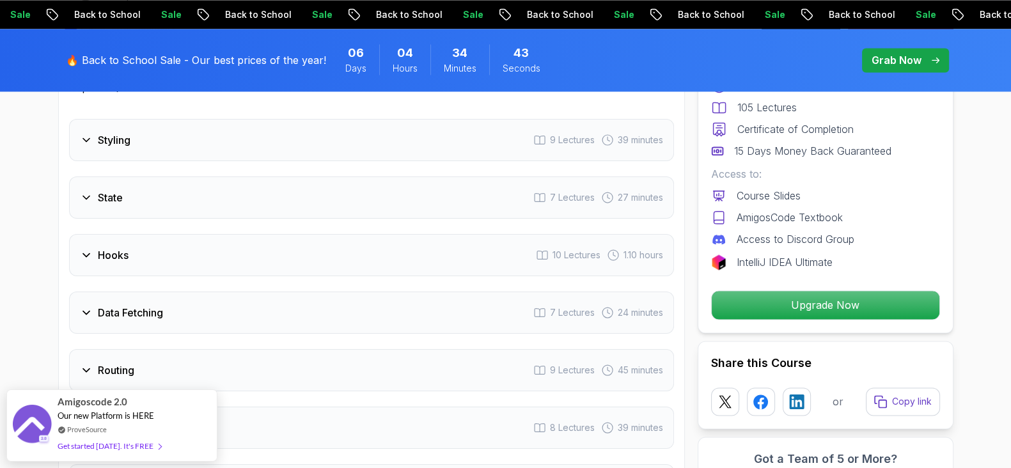
click at [103, 148] on h3 "Styling" at bounding box center [114, 139] width 33 height 15
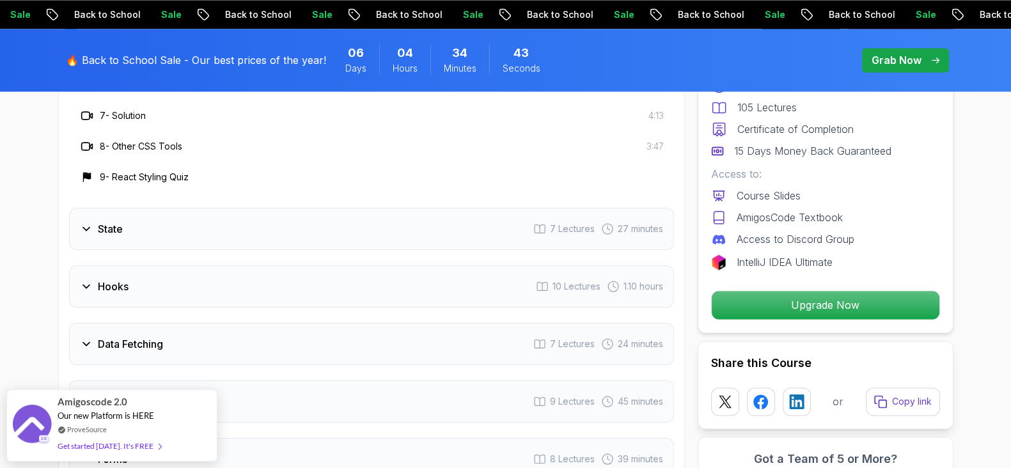
scroll to position [2317, 0]
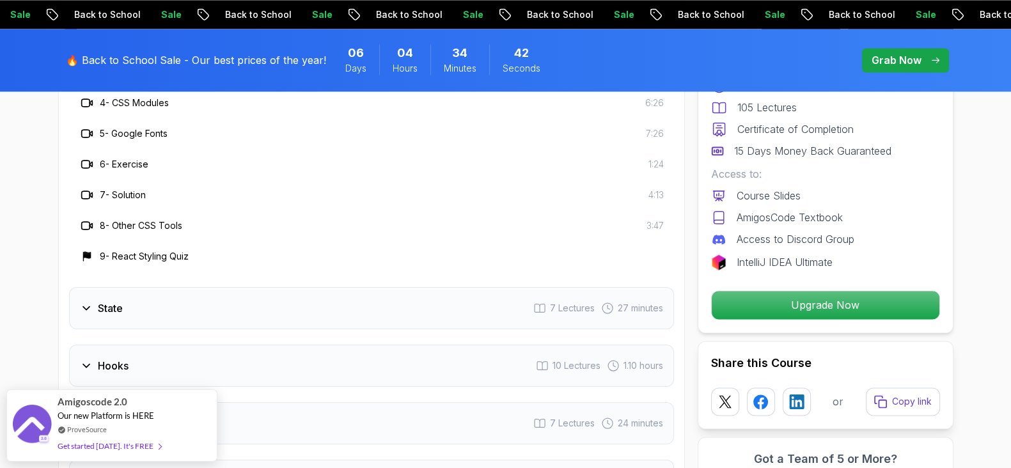
click at [157, 329] on div "State 7 Lectures 27 minutes" at bounding box center [371, 308] width 605 height 42
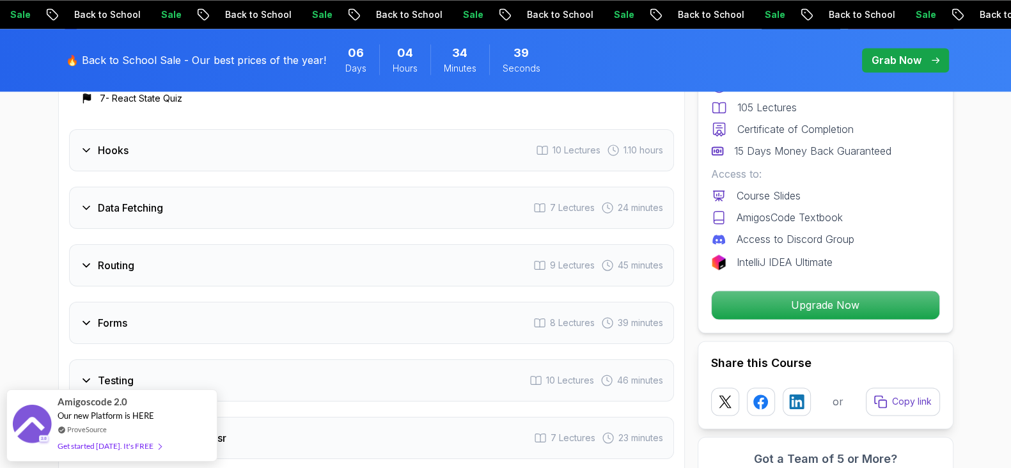
scroll to position [2477, 0]
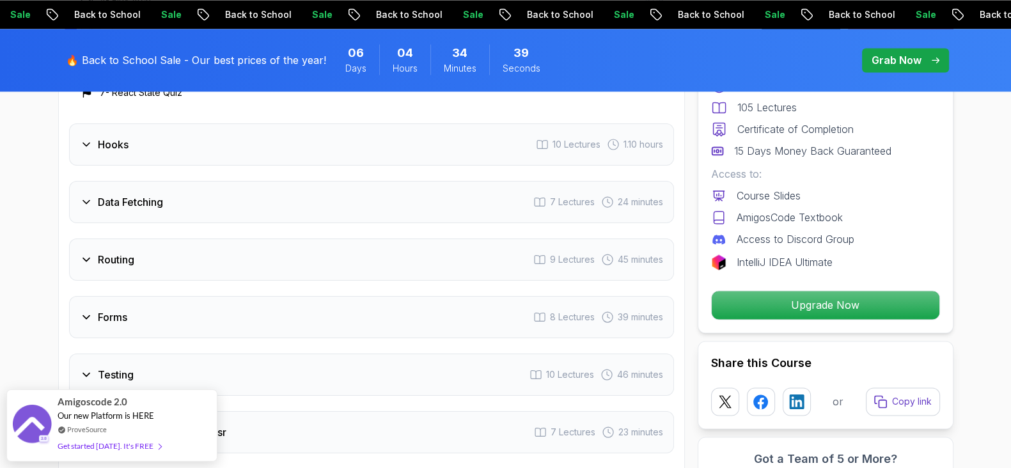
click at [143, 166] on div "Hooks 10 Lectures 1.10 hours" at bounding box center [371, 144] width 605 height 42
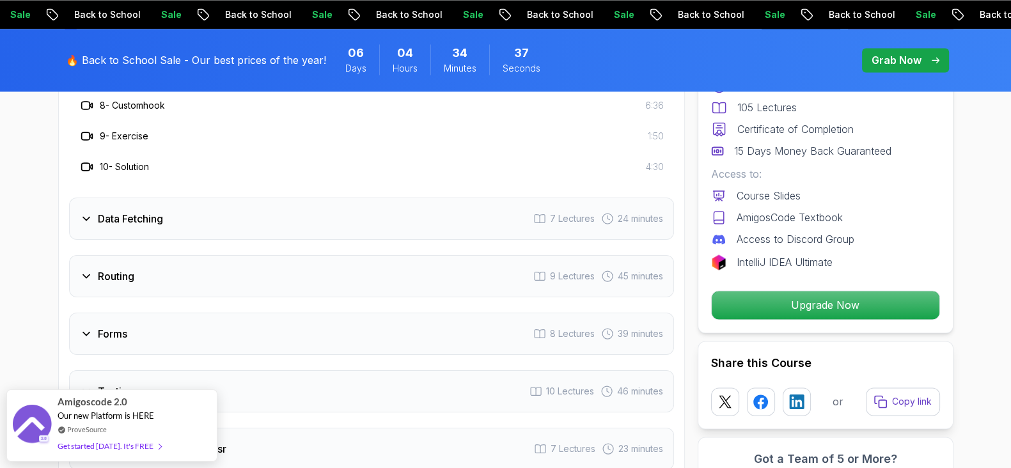
scroll to position [2556, 0]
click at [191, 235] on div "Data Fetching 7 Lectures 24 minutes" at bounding box center [371, 214] width 605 height 42
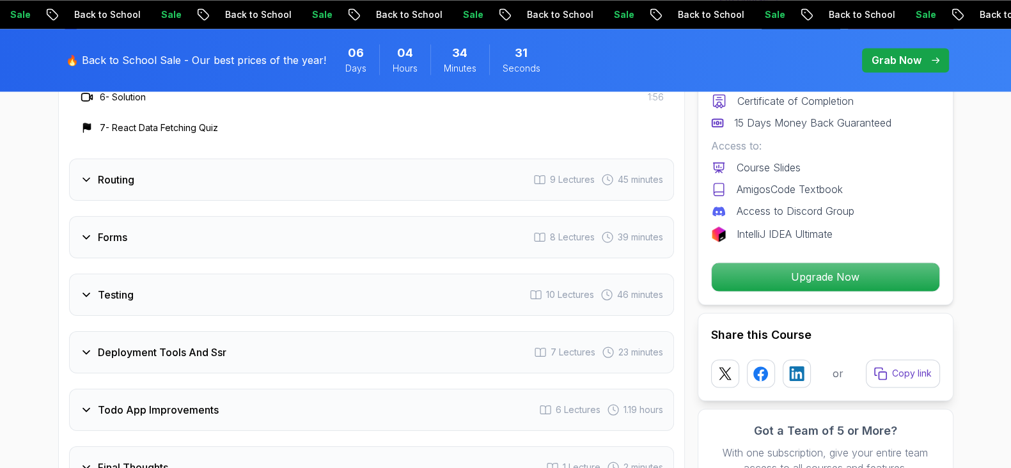
click at [212, 194] on div "Routing 9 Lectures 45 minutes" at bounding box center [371, 180] width 605 height 42
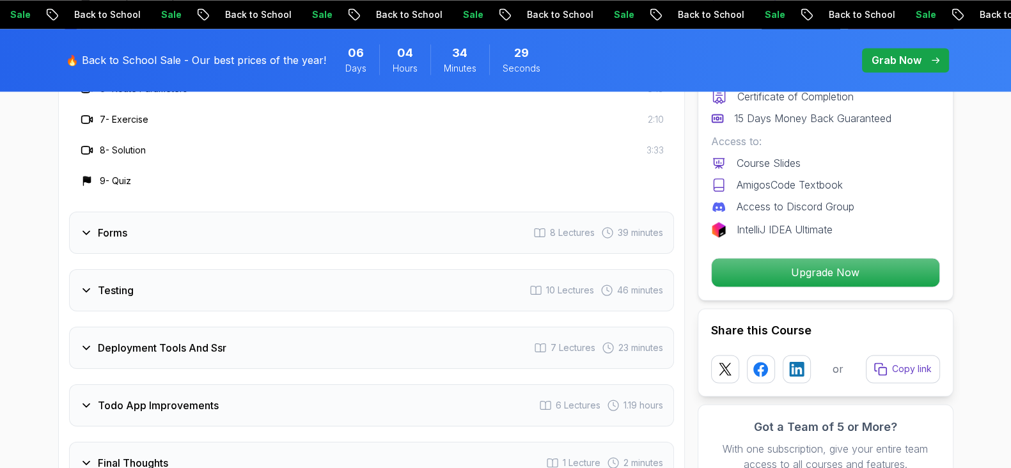
scroll to position [2637, 0]
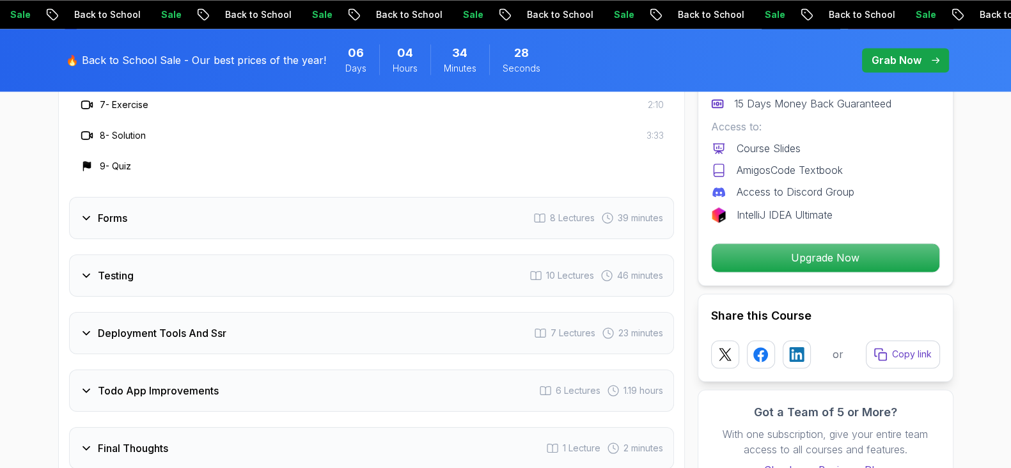
click at [141, 237] on div "Forms 8 Lectures 39 minutes" at bounding box center [371, 218] width 605 height 42
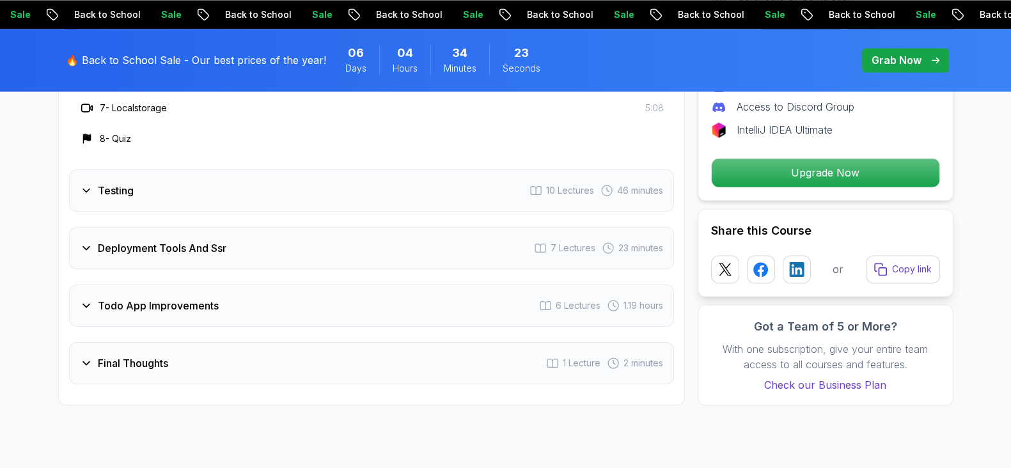
scroll to position [2717, 0]
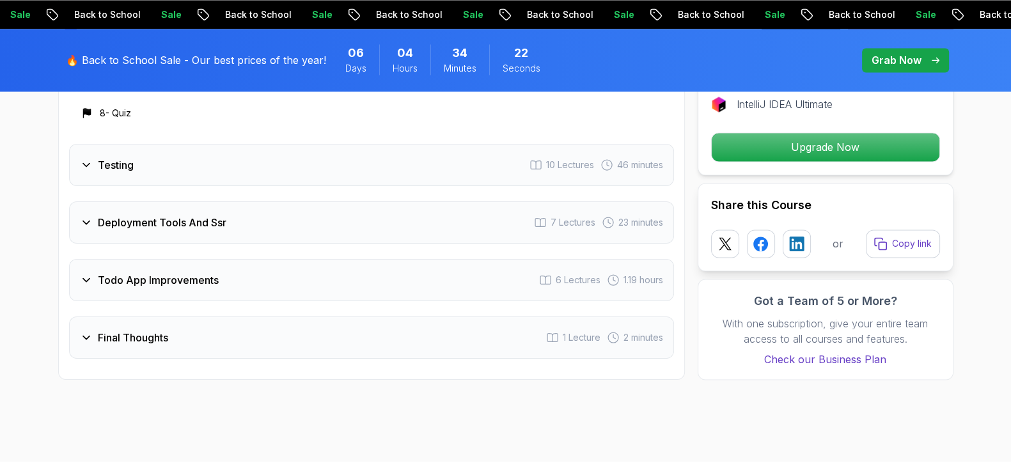
click at [135, 180] on div "Testing 10 Lectures 46 minutes" at bounding box center [371, 165] width 605 height 42
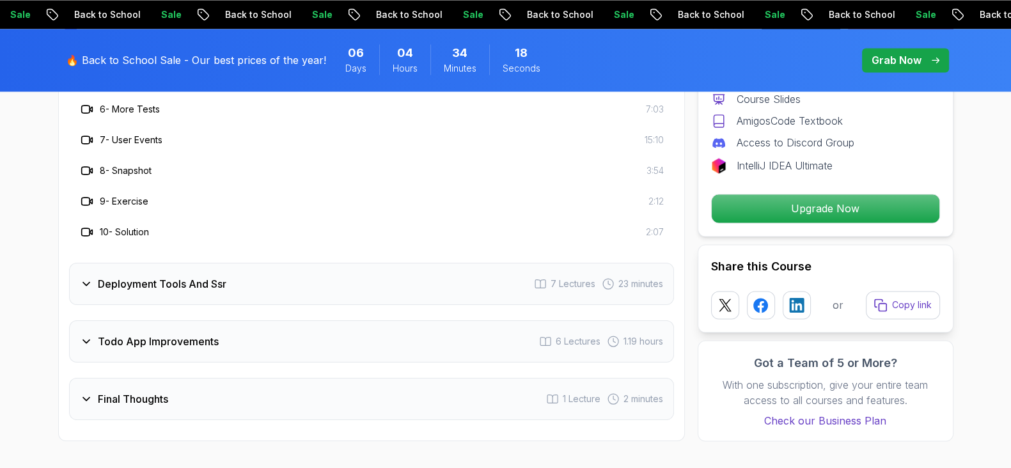
click at [193, 292] on h3 "Deployment Tools And Ssr" at bounding box center [162, 283] width 128 height 15
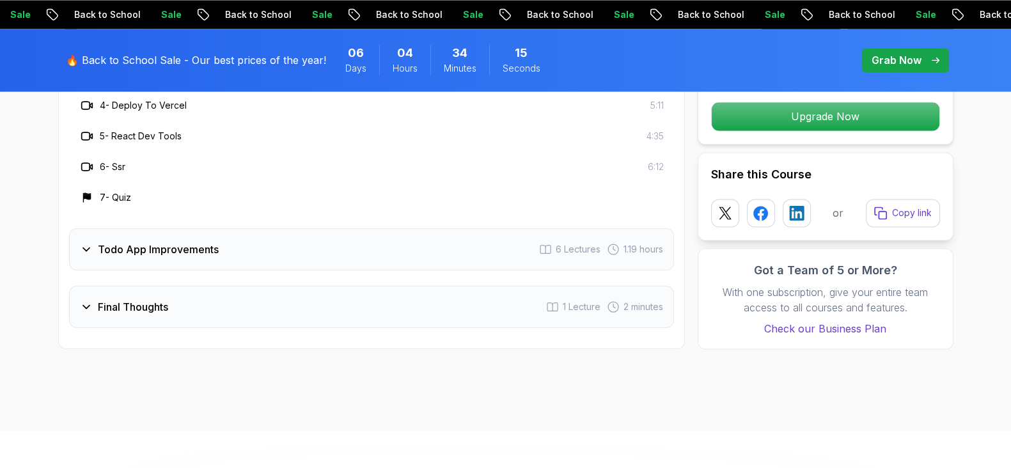
click at [166, 257] on h3 "Todo App Improvements" at bounding box center [158, 249] width 121 height 15
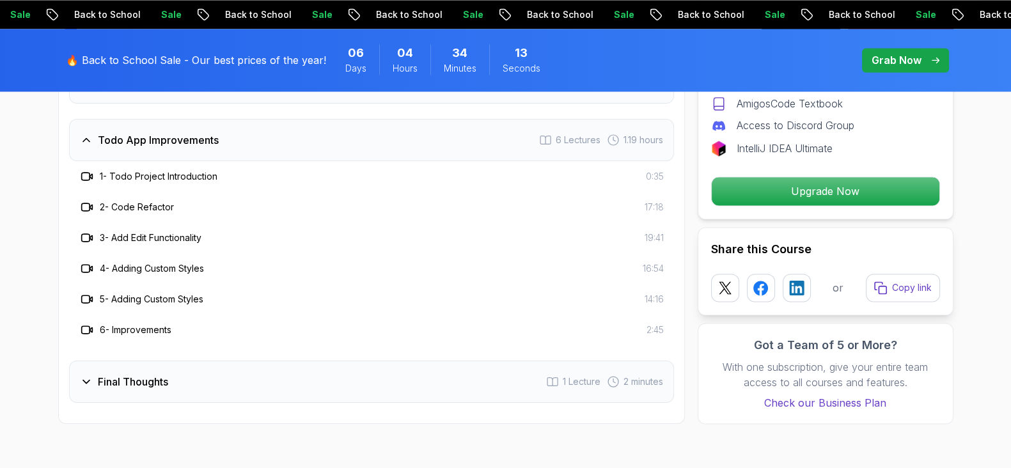
scroll to position [2637, 0]
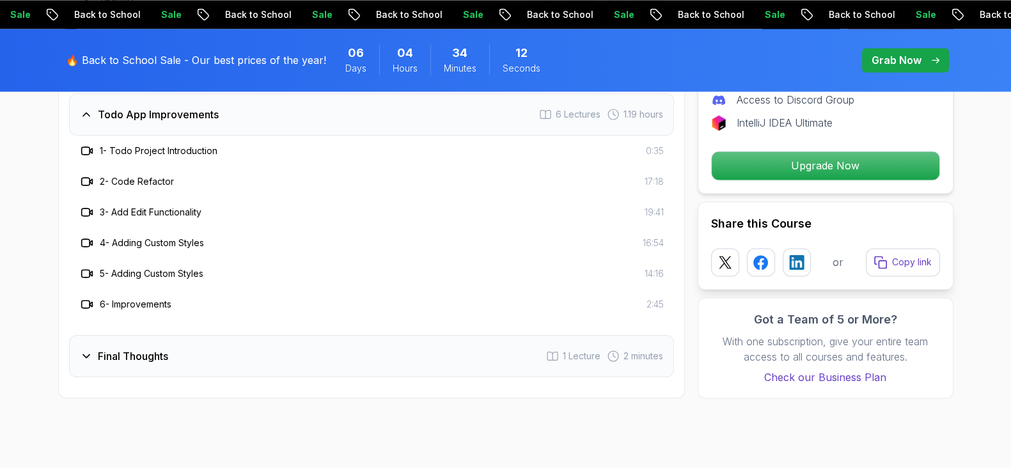
click at [174, 375] on div "Final Thoughts 1 Lecture 2 minutes" at bounding box center [371, 356] width 605 height 42
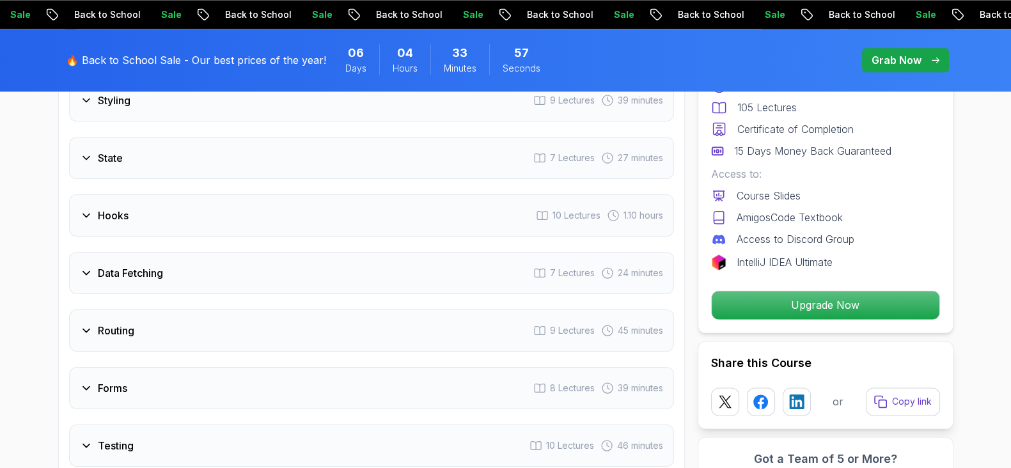
scroll to position [2157, 0]
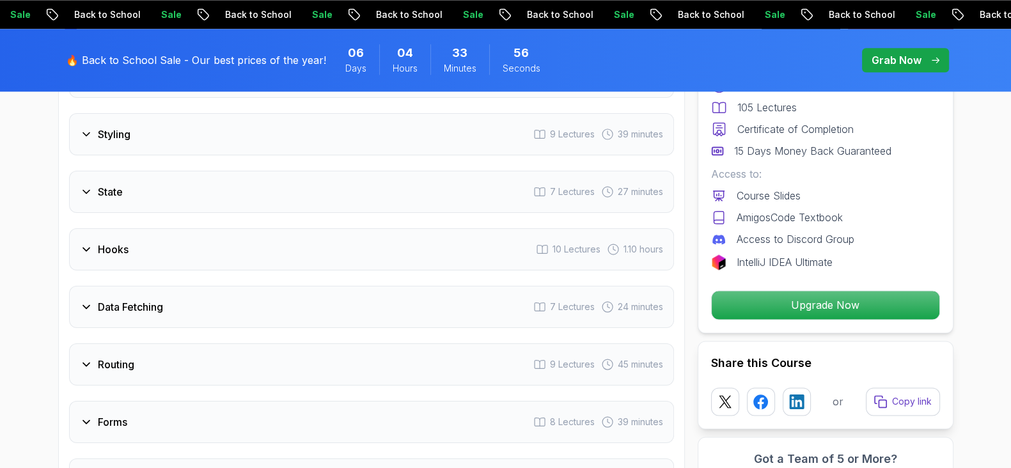
click at [82, 313] on icon at bounding box center [86, 306] width 13 height 13
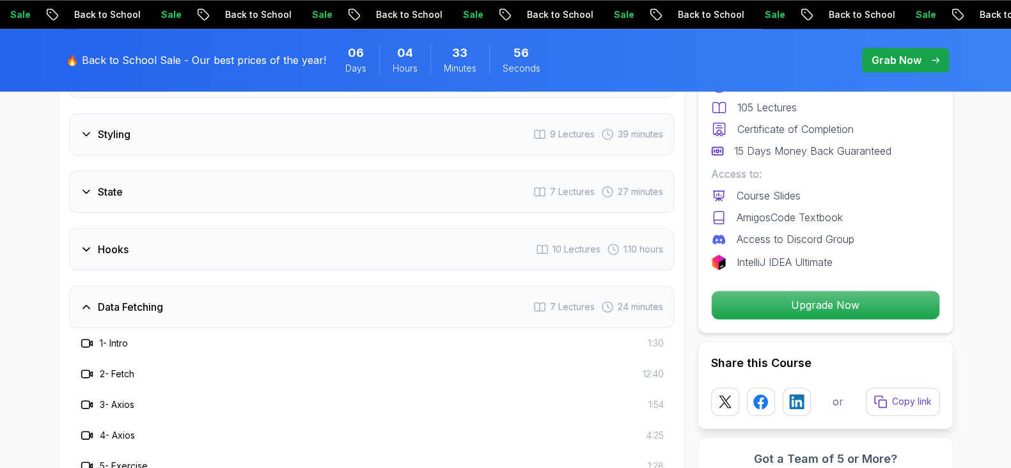
click at [85, 313] on icon at bounding box center [86, 306] width 13 height 13
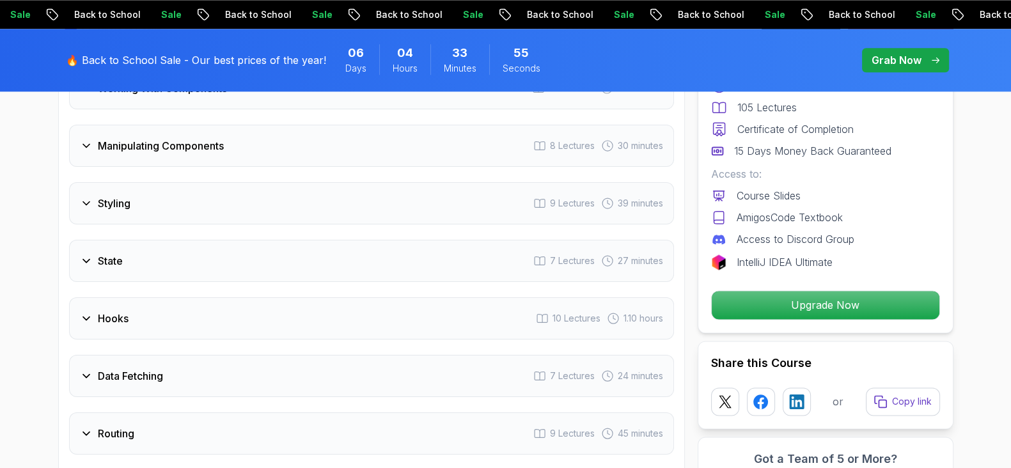
scroll to position [1997, 0]
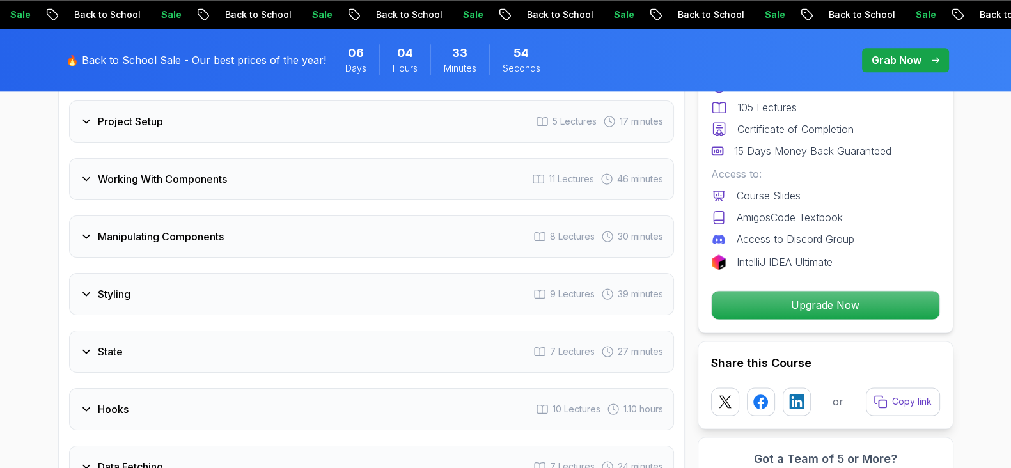
click at [89, 302] on div "Styling" at bounding box center [105, 293] width 51 height 15
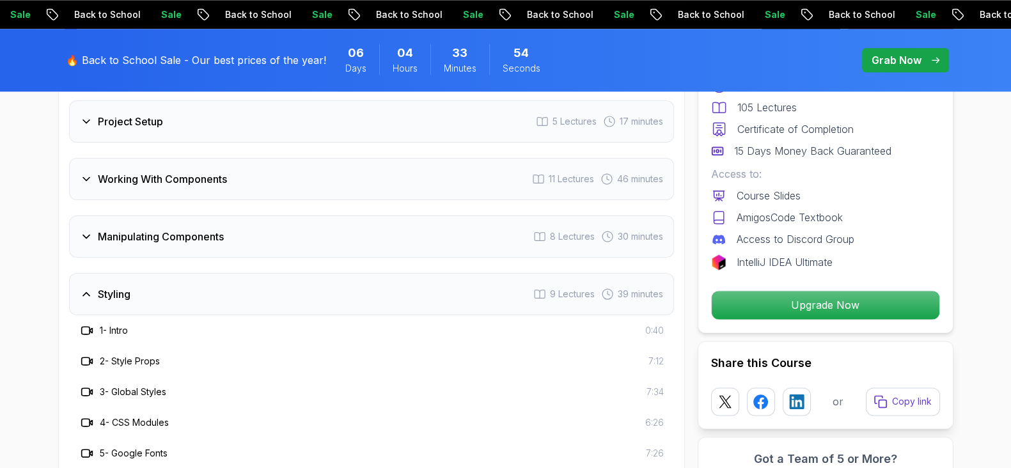
click at [88, 300] on icon at bounding box center [86, 294] width 13 height 13
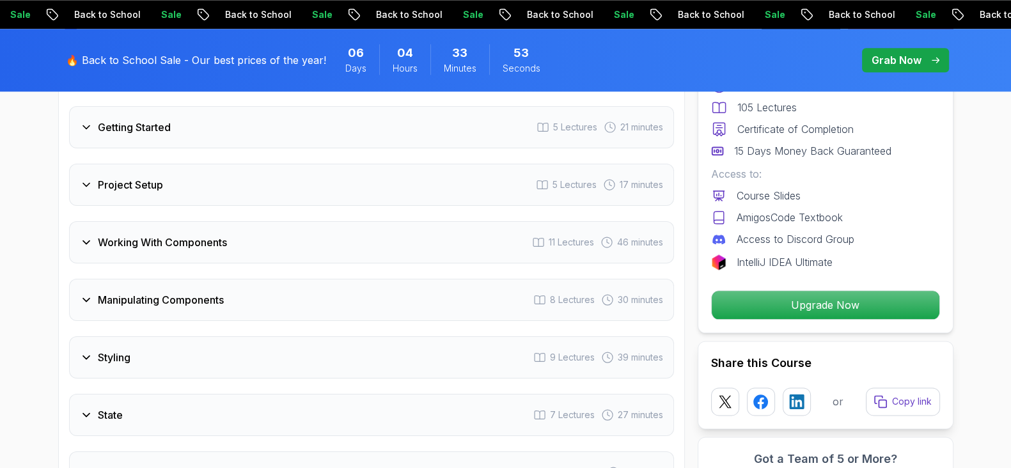
scroll to position [1758, 0]
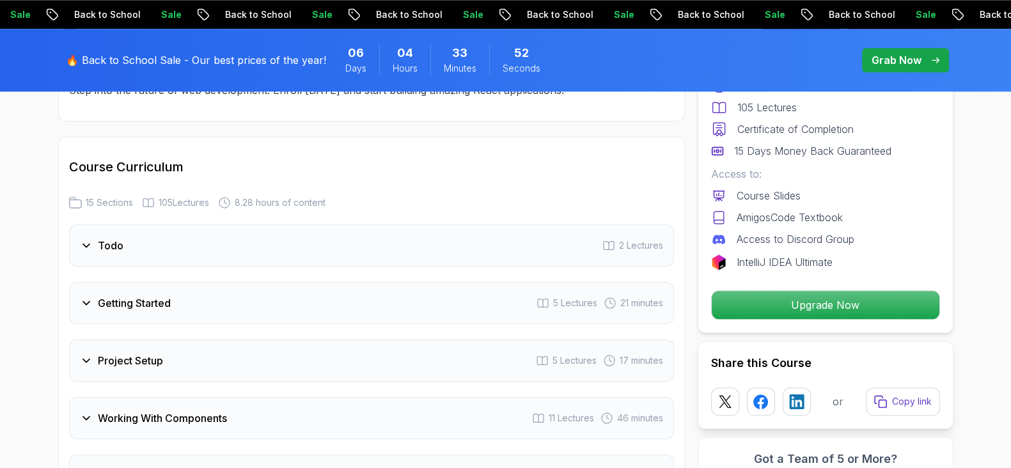
click at [86, 367] on icon at bounding box center [86, 360] width 13 height 13
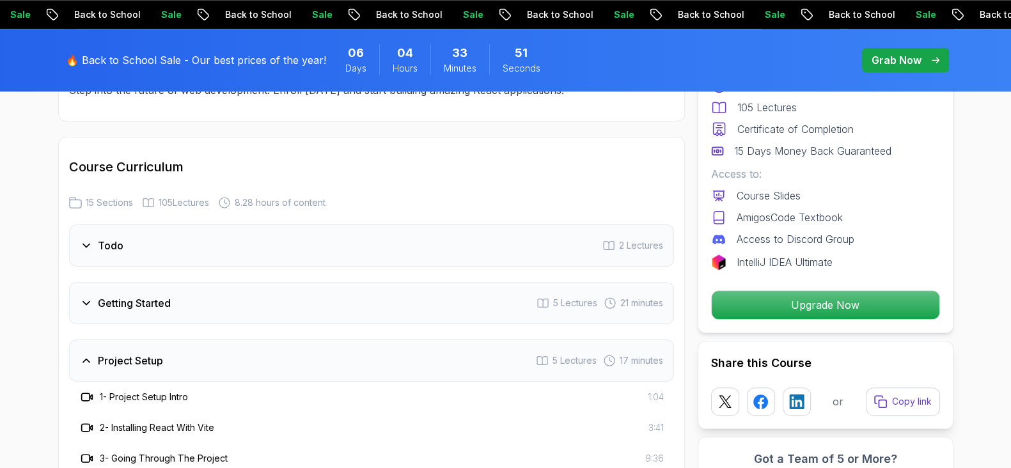
click at [86, 367] on icon at bounding box center [86, 360] width 13 height 13
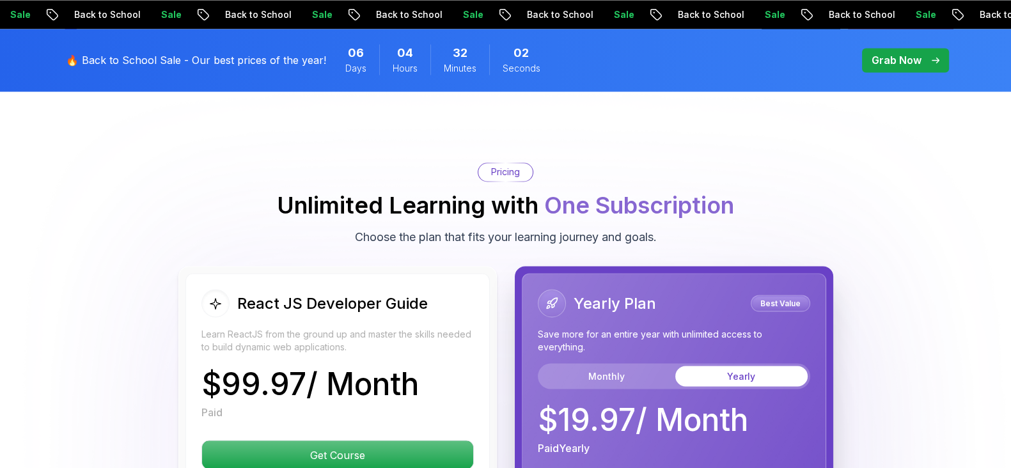
scroll to position [2797, 0]
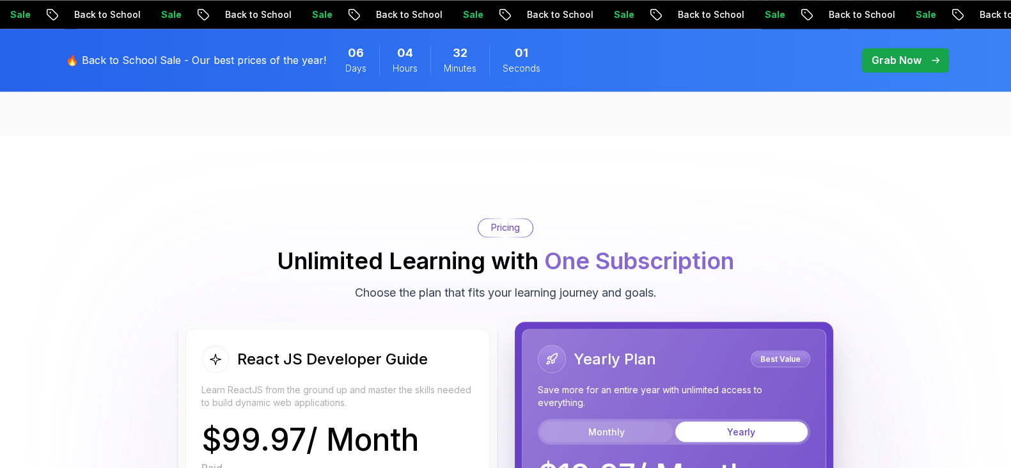
click at [597, 442] on button "Monthly" at bounding box center [606, 431] width 132 height 20
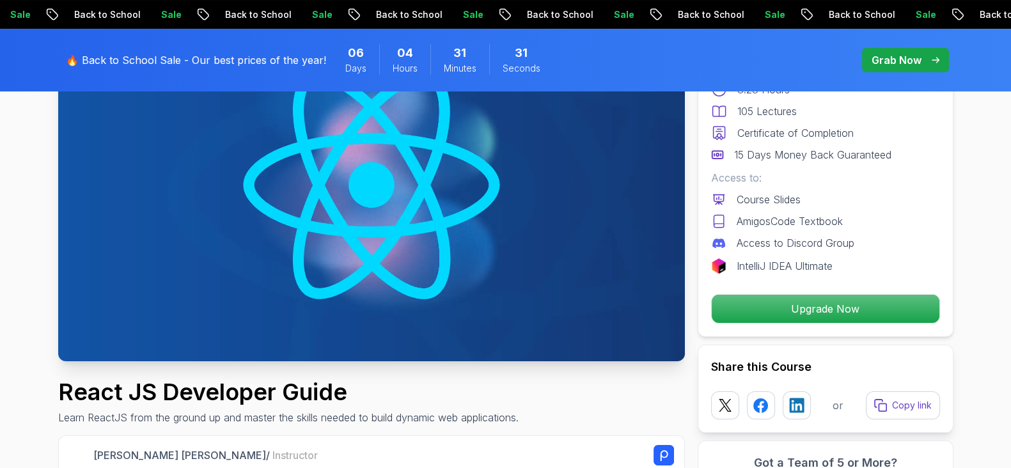
scroll to position [240, 0]
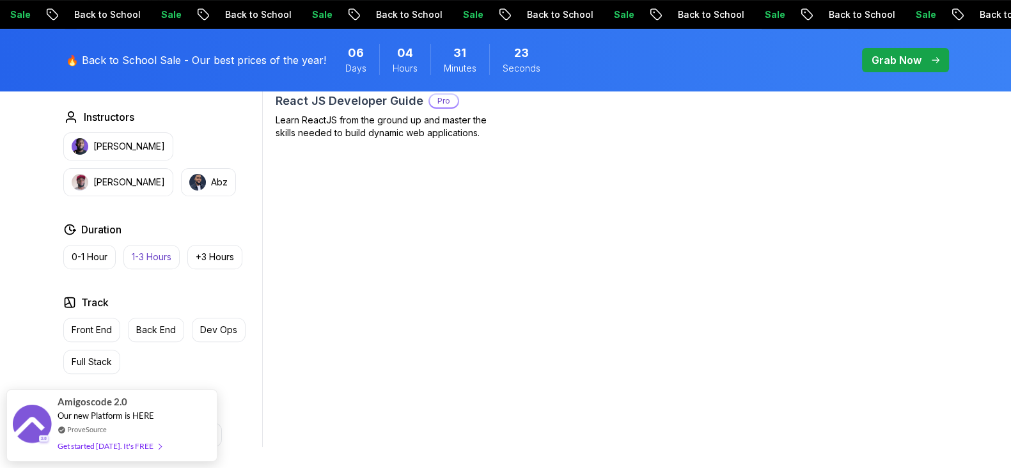
scroll to position [159, 0]
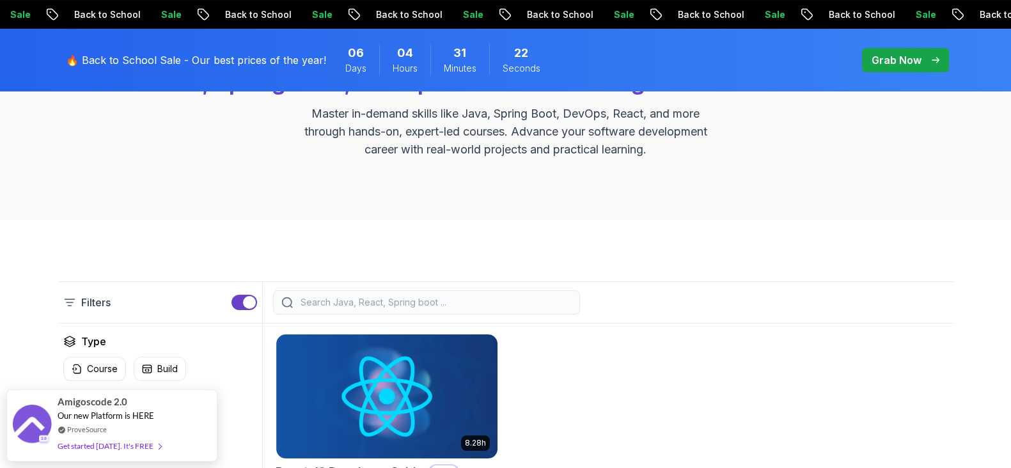
click at [336, 298] on input "search" at bounding box center [435, 302] width 274 height 13
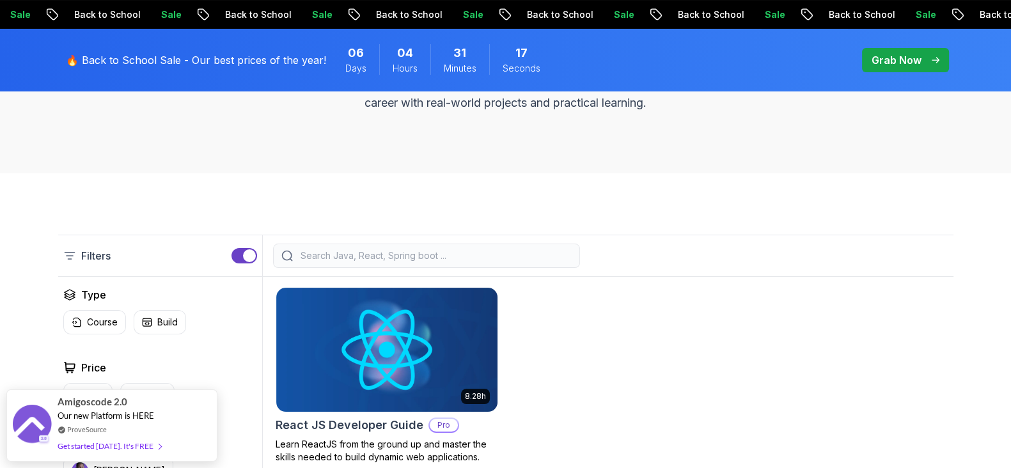
scroll to position [240, 0]
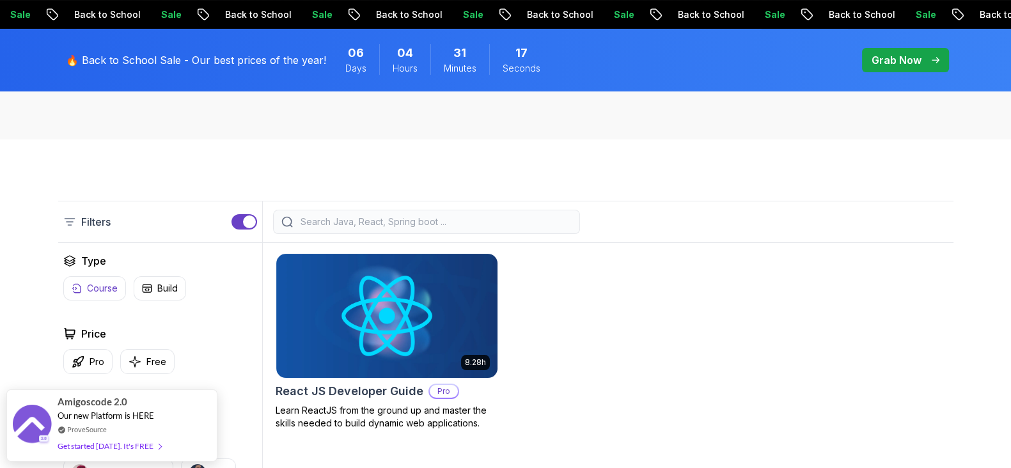
click at [81, 283] on icon "button" at bounding box center [77, 288] width 10 height 10
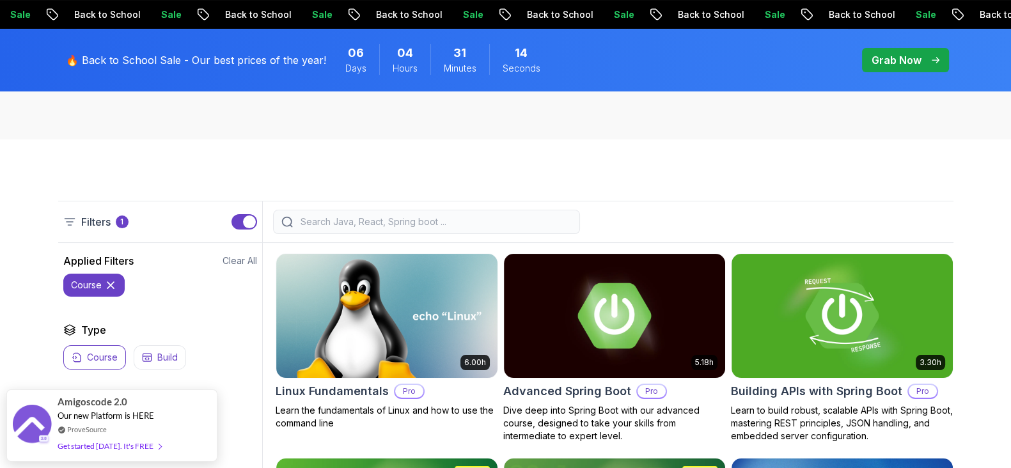
click at [162, 346] on button "Build" at bounding box center [160, 357] width 52 height 24
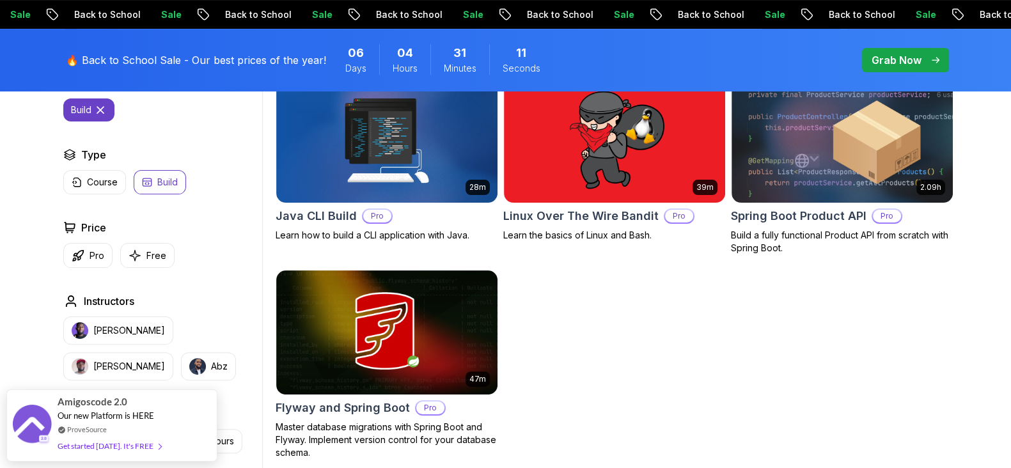
scroll to position [400, 0]
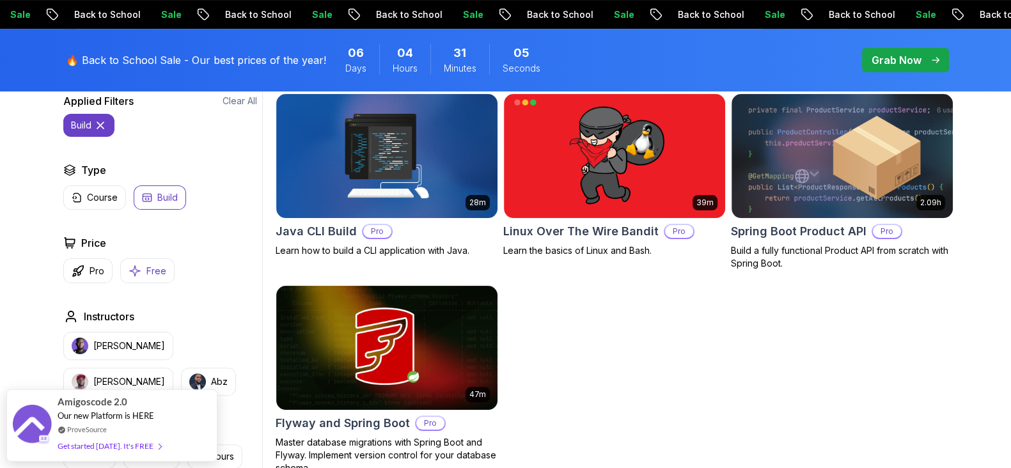
click at [144, 194] on icon "button" at bounding box center [147, 197] width 10 height 10
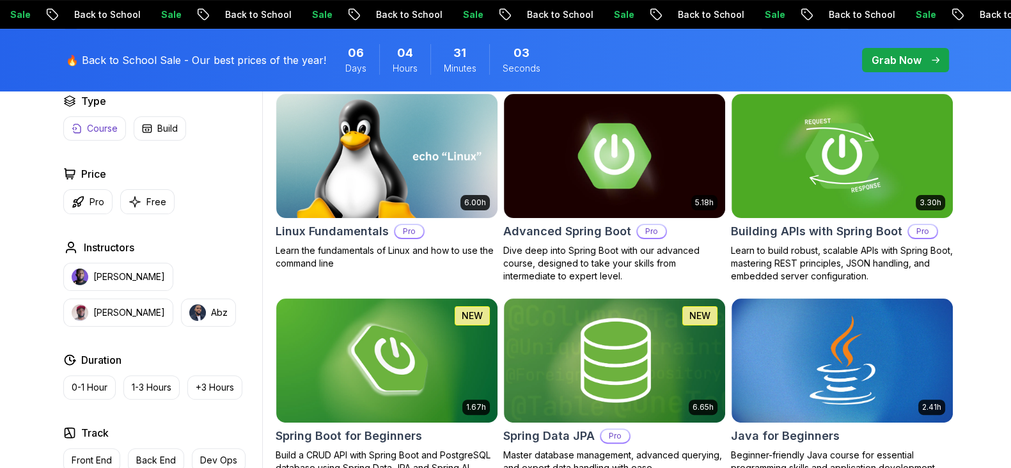
click at [109, 130] on p "Course" at bounding box center [102, 128] width 31 height 13
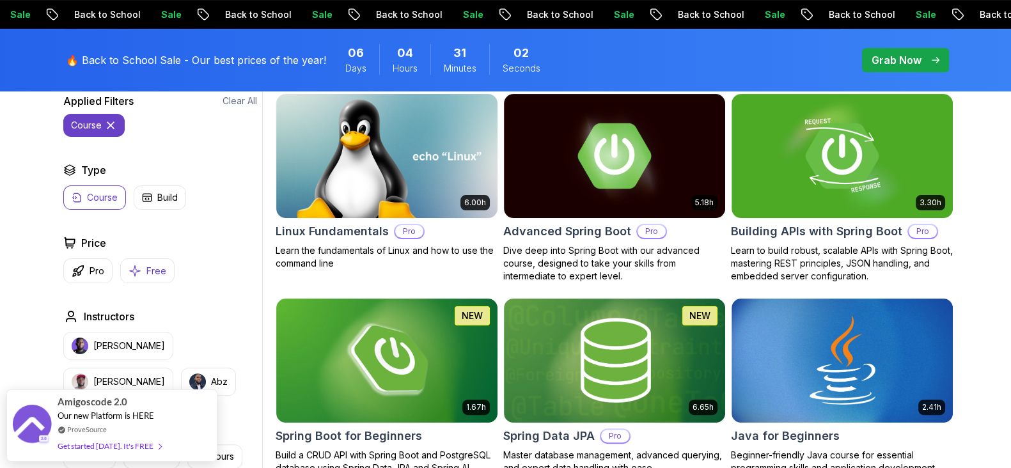
click at [141, 270] on button "Free" at bounding box center [147, 270] width 54 height 25
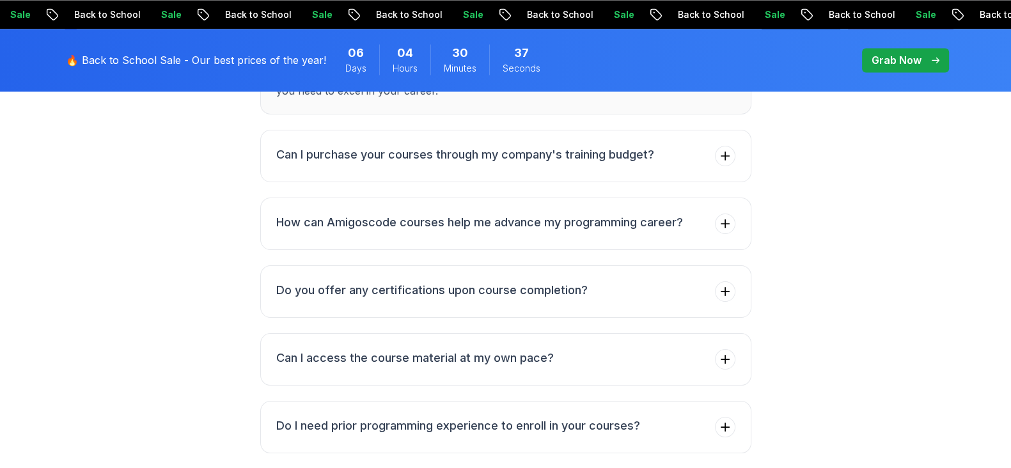
scroll to position [2637, 0]
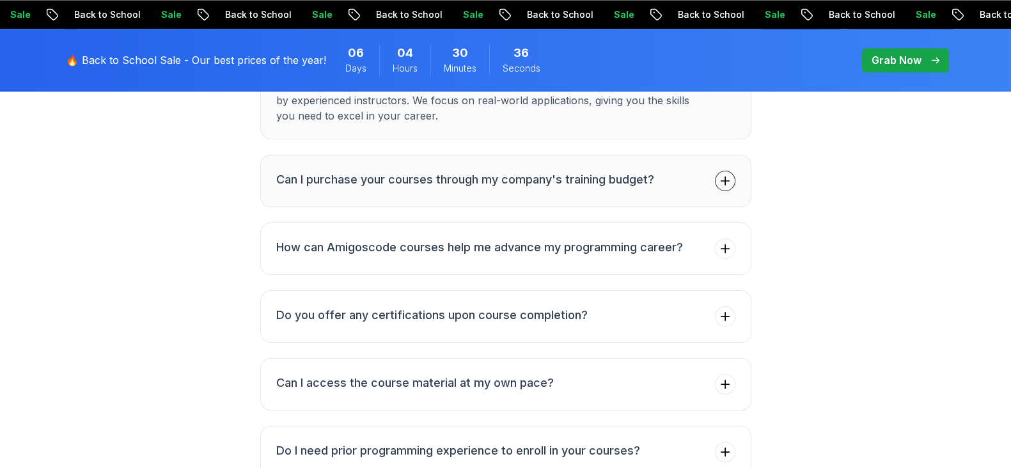
click at [722, 182] on icon at bounding box center [725, 181] width 13 height 13
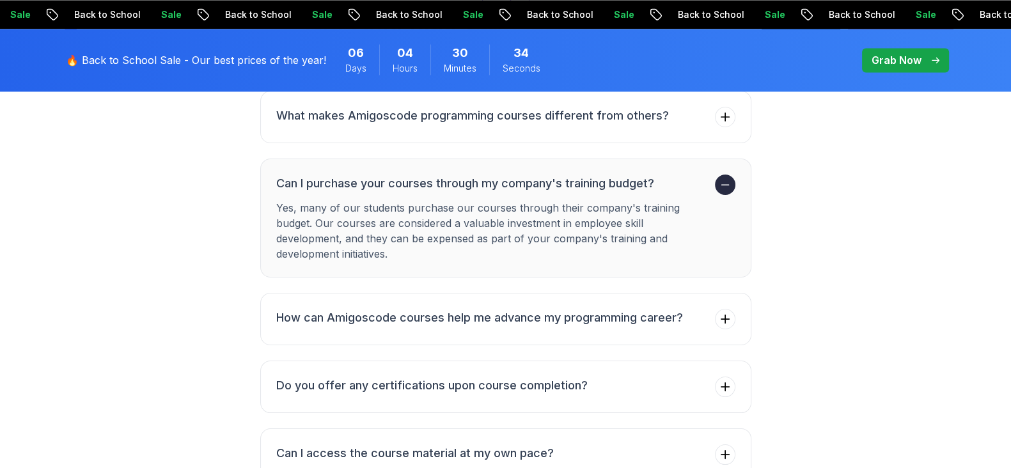
scroll to position [2556, 0]
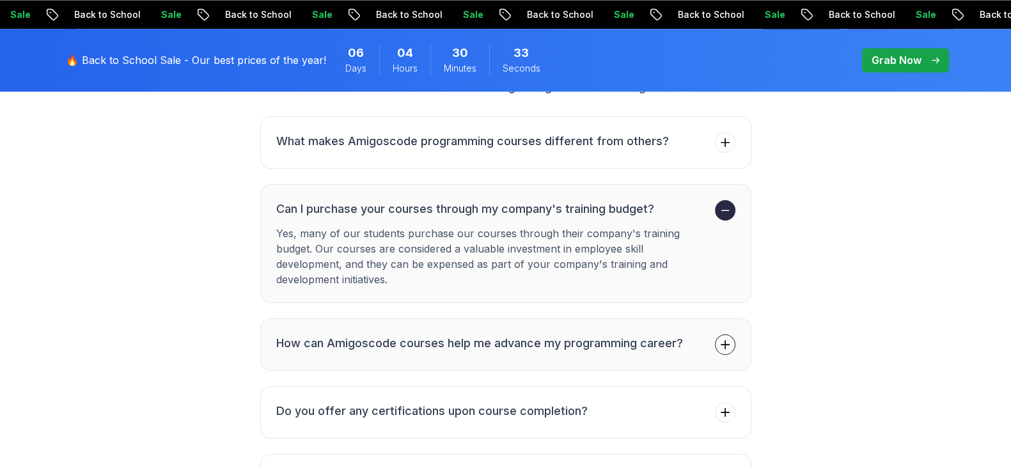
click at [725, 338] on icon at bounding box center [725, 344] width 13 height 13
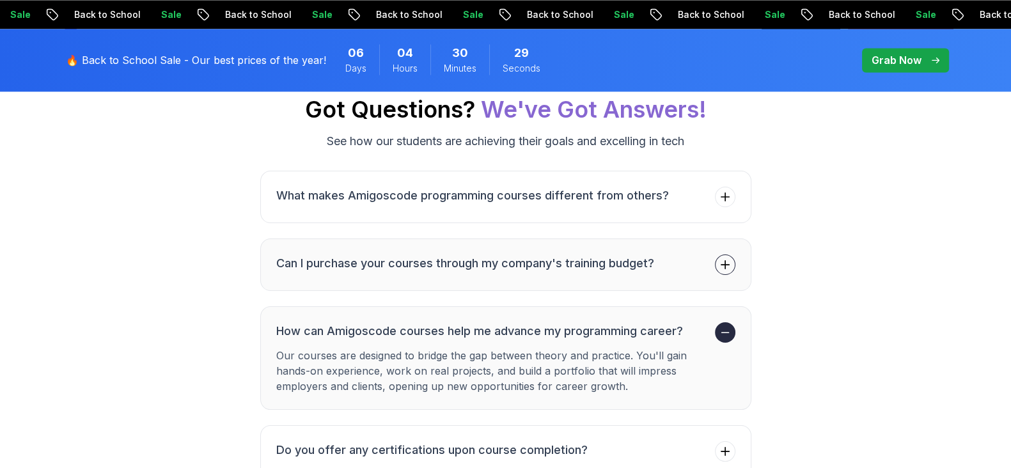
scroll to position [2477, 0]
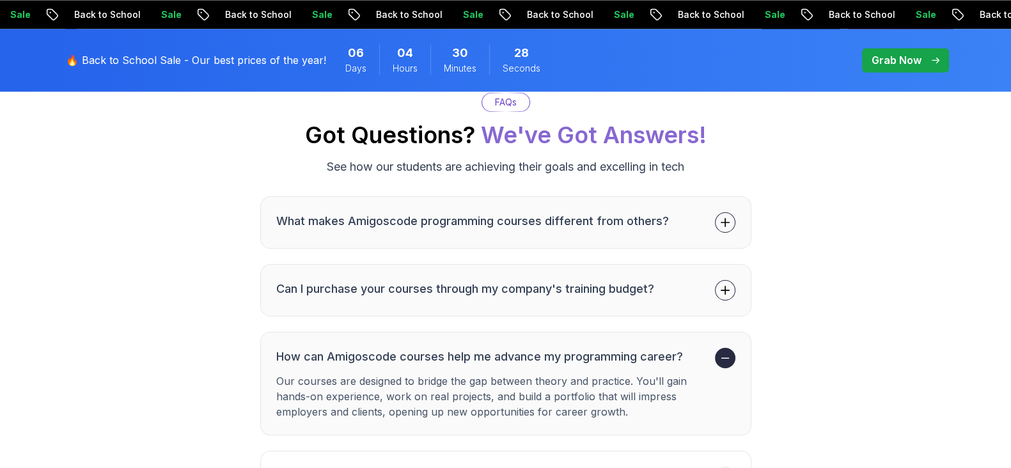
click at [722, 217] on icon at bounding box center [725, 222] width 13 height 13
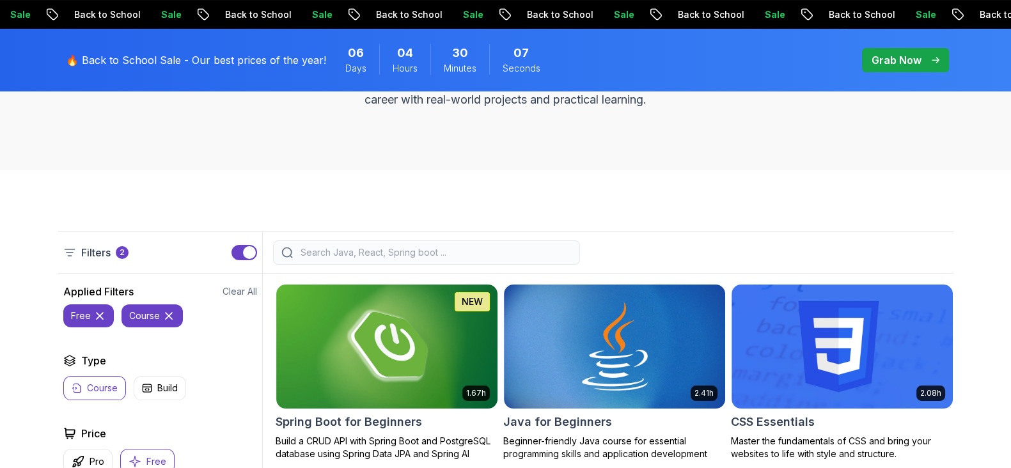
scroll to position [159, 0]
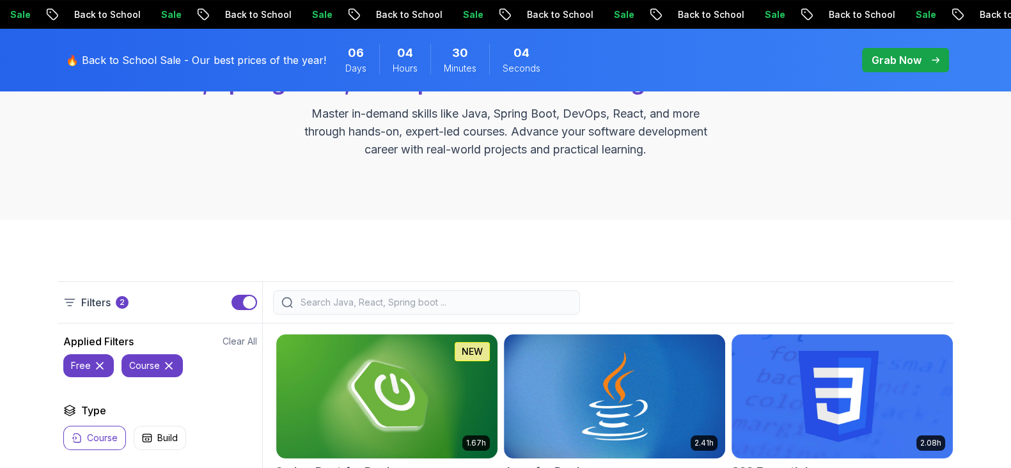
click at [729, 166] on div "All Courses Learn Java, Spring Boot, DevOps & More with Amigoscode Premium Cour…" at bounding box center [505, 99] width 1011 height 242
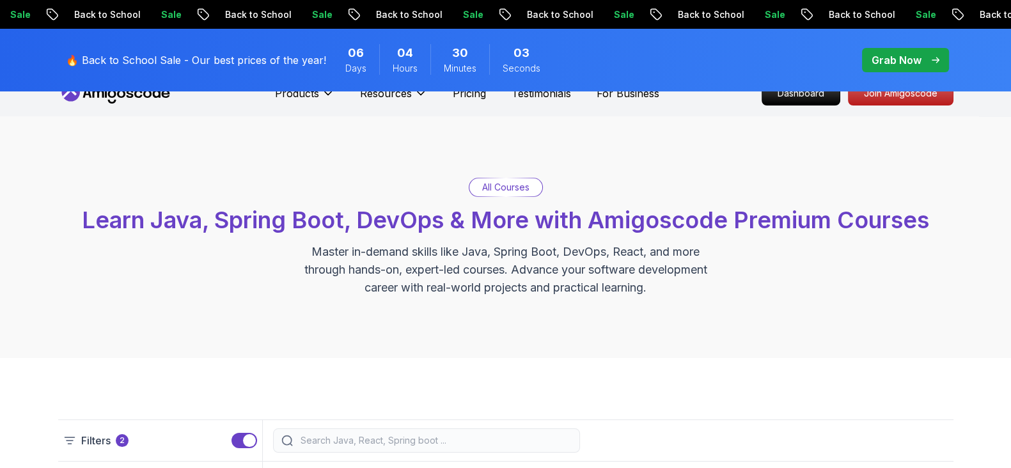
scroll to position [0, 0]
